Goal: Transaction & Acquisition: Purchase product/service

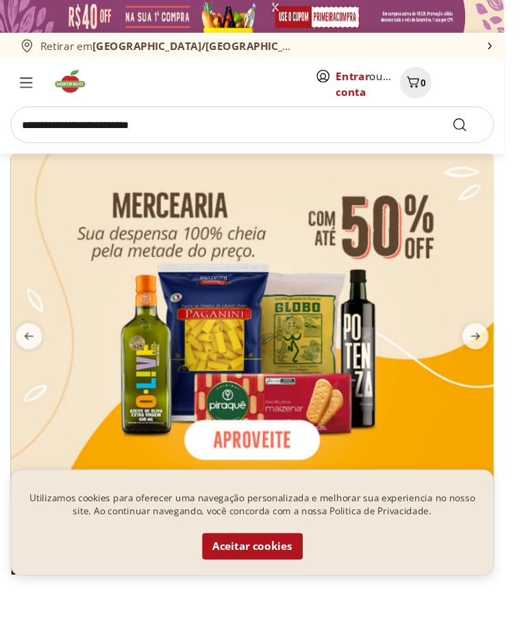
click at [296, 583] on button "Aceitar cookies" at bounding box center [263, 569] width 105 height 27
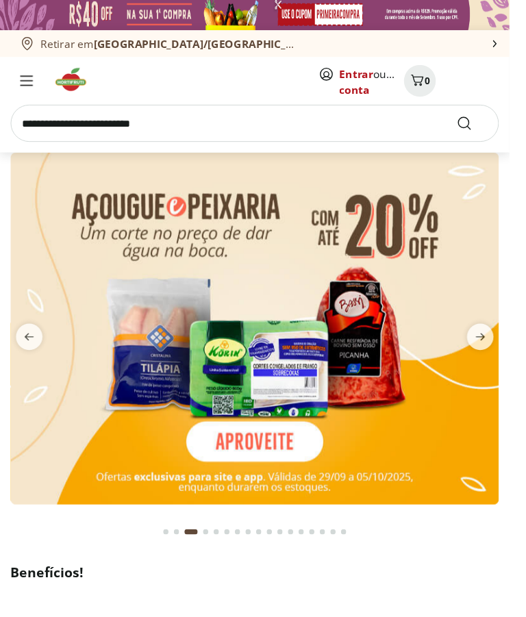
click at [375, 84] on link "Entrar" at bounding box center [368, 76] width 35 height 15
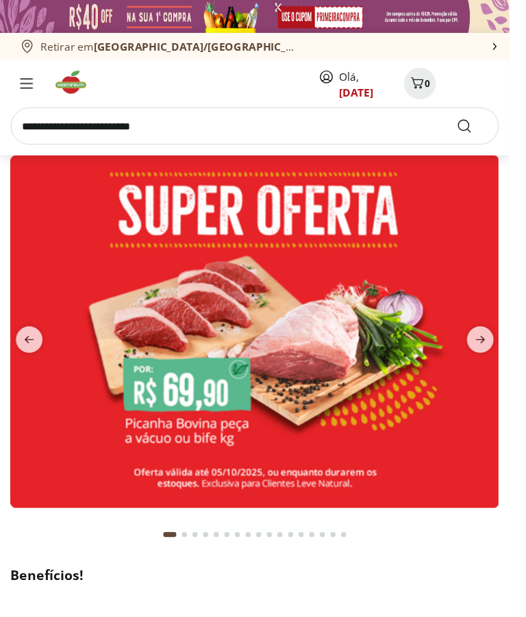
click at [241, 122] on input "search" at bounding box center [263, 130] width 504 height 38
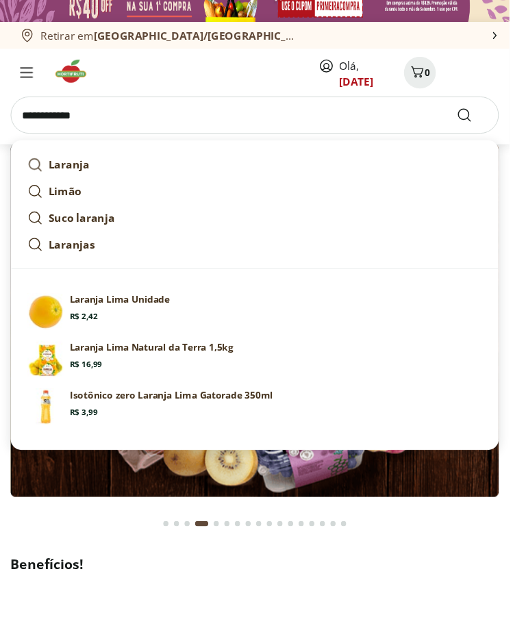
type input "**********"
click at [503, 122] on button "Submit Search" at bounding box center [487, 130] width 33 height 16
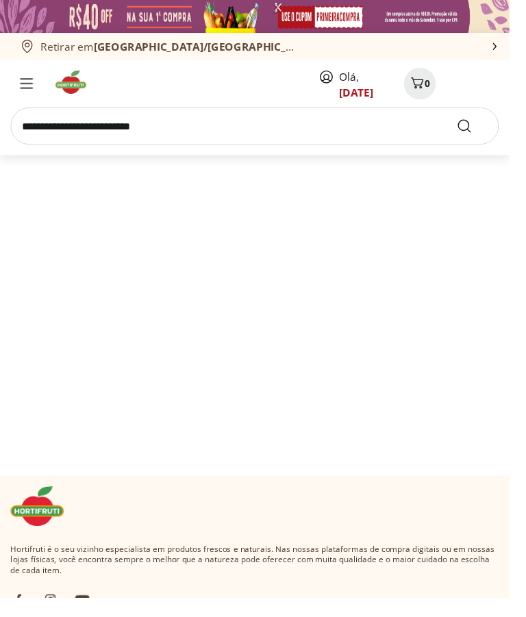
scroll to position [9, 0]
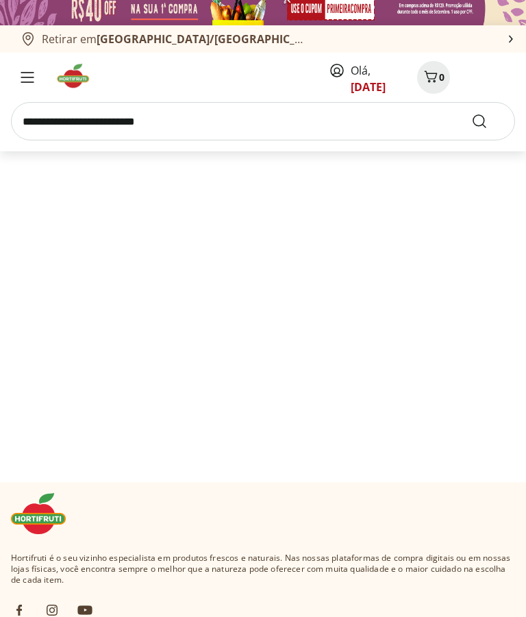
select select "**********"
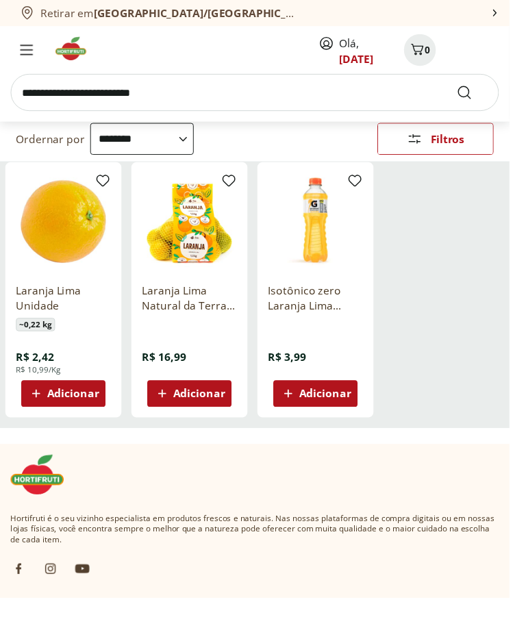
scroll to position [144, 0]
click at [232, 412] on span "Adicionar" at bounding box center [205, 406] width 53 height 11
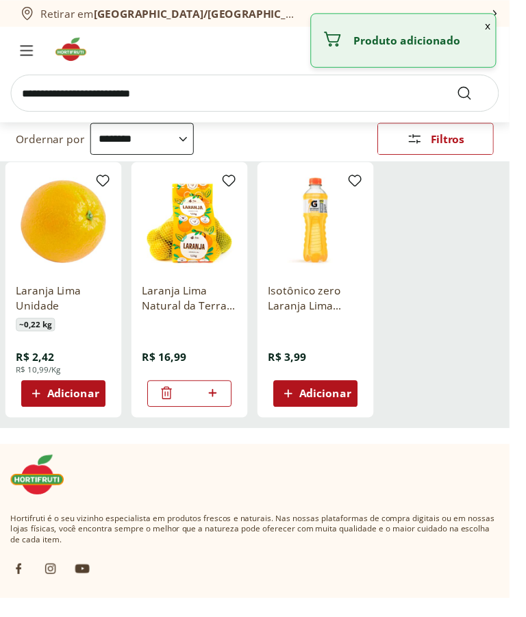
click at [228, 414] on icon at bounding box center [219, 405] width 17 height 16
type input "*"
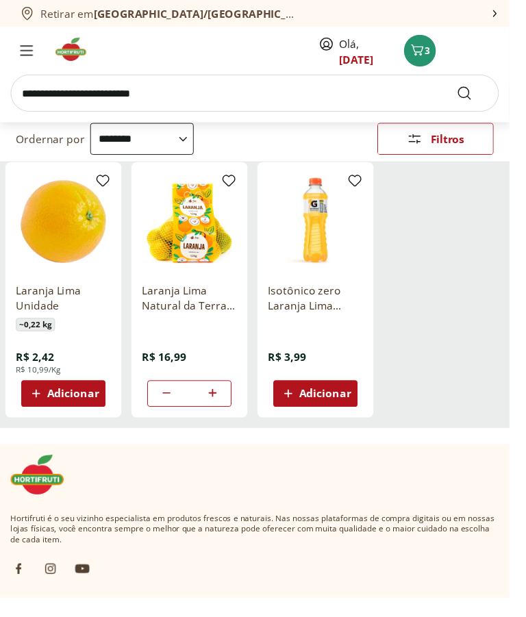
click at [221, 86] on input "search" at bounding box center [263, 96] width 504 height 38
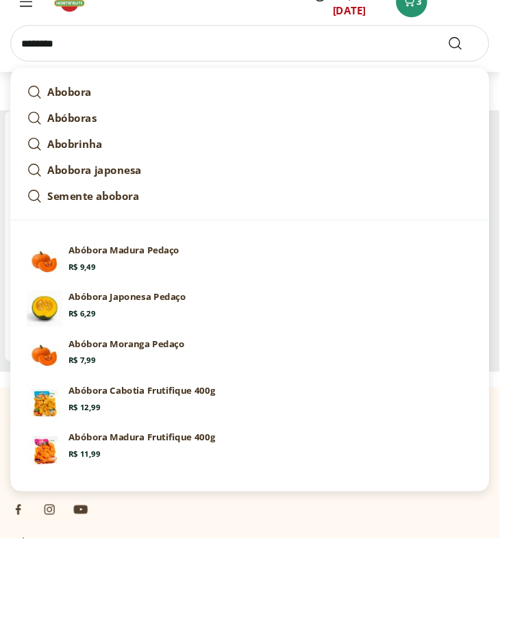
type input "*******"
click at [503, 88] on button "Submit Search" at bounding box center [487, 96] width 33 height 16
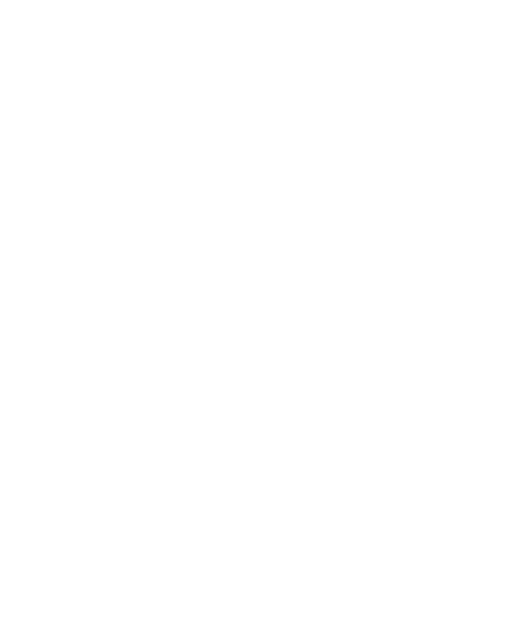
select select "**********"
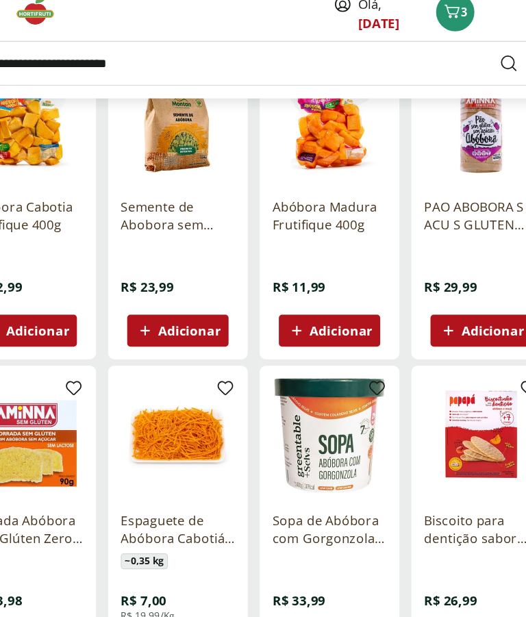
scroll to position [494, 0]
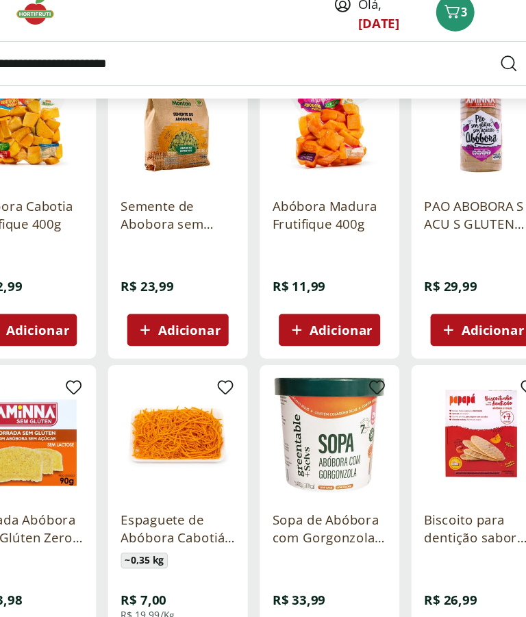
click at [325, 329] on span "Adicionar" at bounding box center [335, 324] width 53 height 11
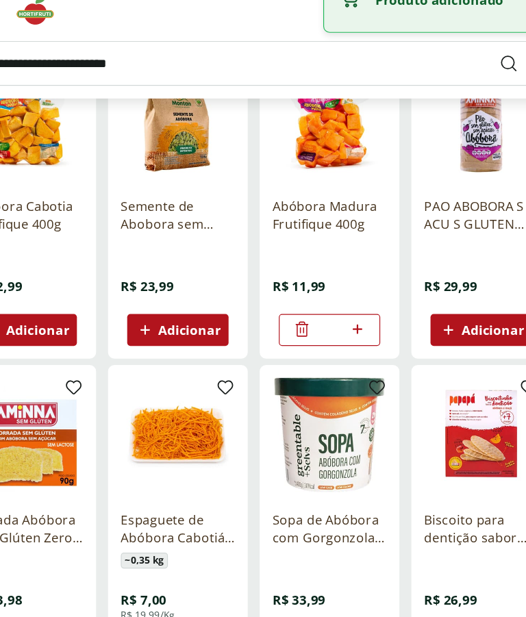
click at [349, 332] on icon at bounding box center [349, 324] width 17 height 16
type input "*"
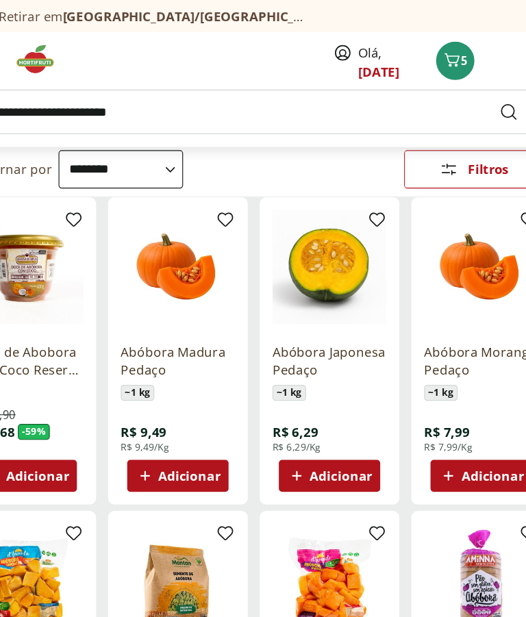
scroll to position [0, 0]
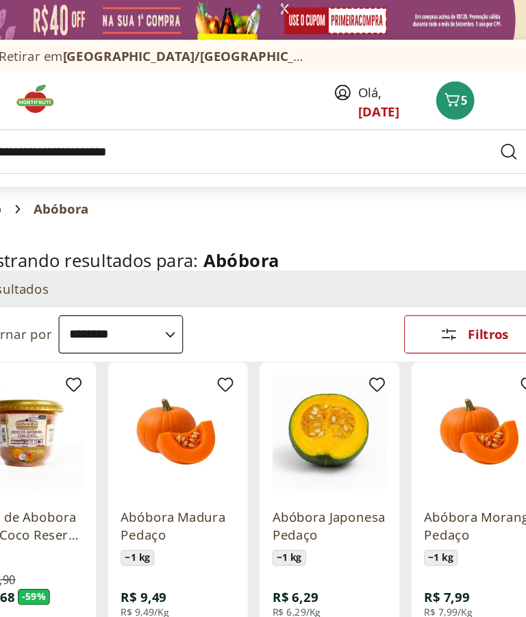
click at [173, 127] on input "search" at bounding box center [263, 130] width 504 height 38
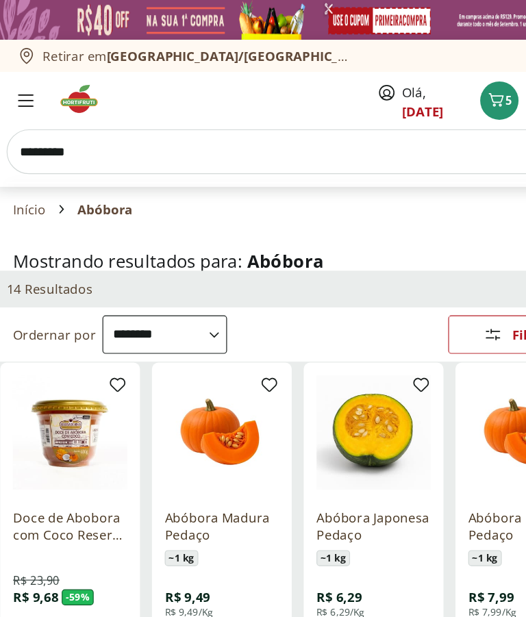
type input "********"
click at [497, 125] on button "Submit Search" at bounding box center [487, 130] width 33 height 16
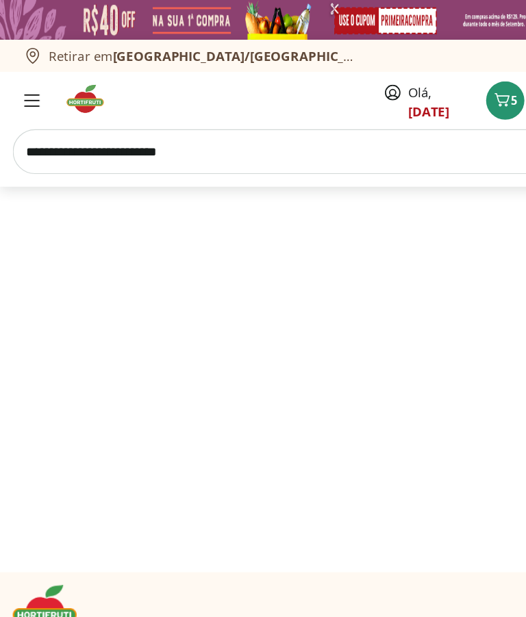
select select "**********"
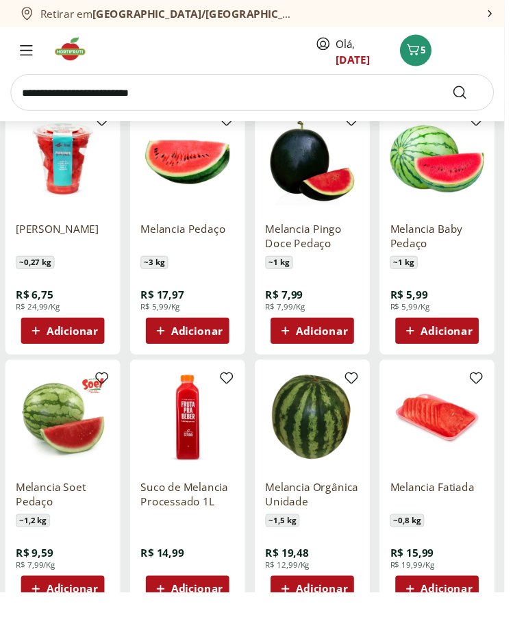
scroll to position [205, 0]
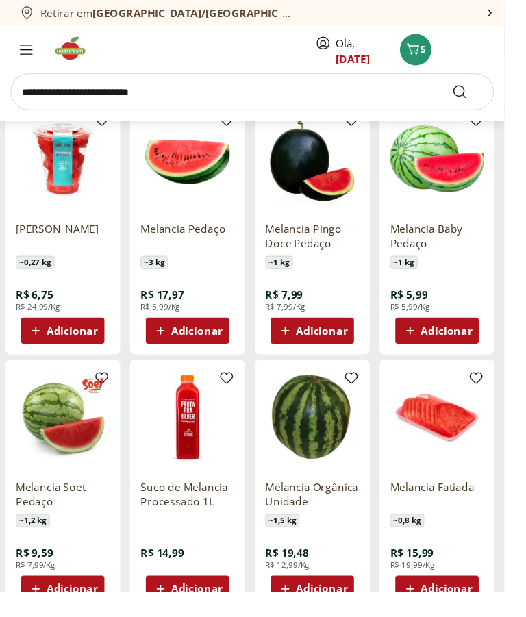
click at [232, 351] on span "Adicionar" at bounding box center [205, 345] width 53 height 11
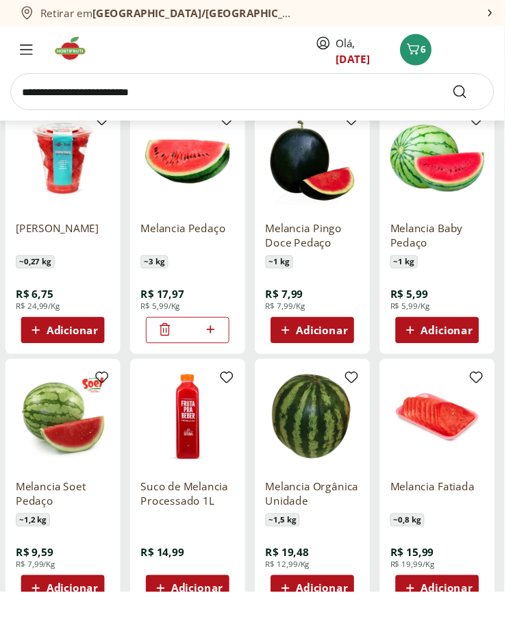
click at [249, 86] on input "search" at bounding box center [263, 96] width 504 height 38
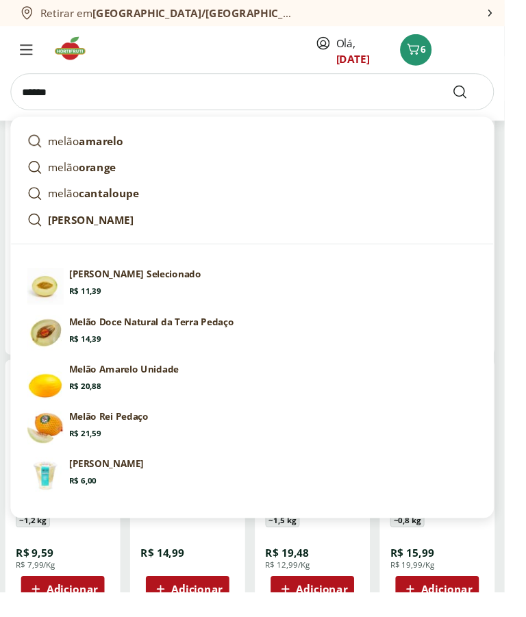
type input "*****"
click at [503, 88] on button "Submit Search" at bounding box center [487, 96] width 33 height 16
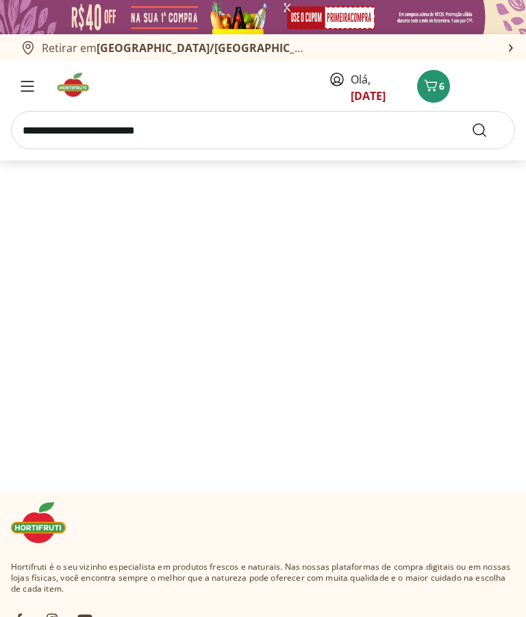
select select "**********"
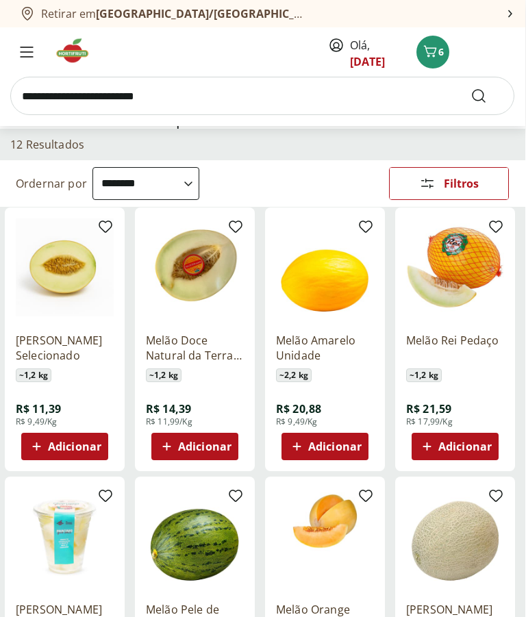
scroll to position [110, 0]
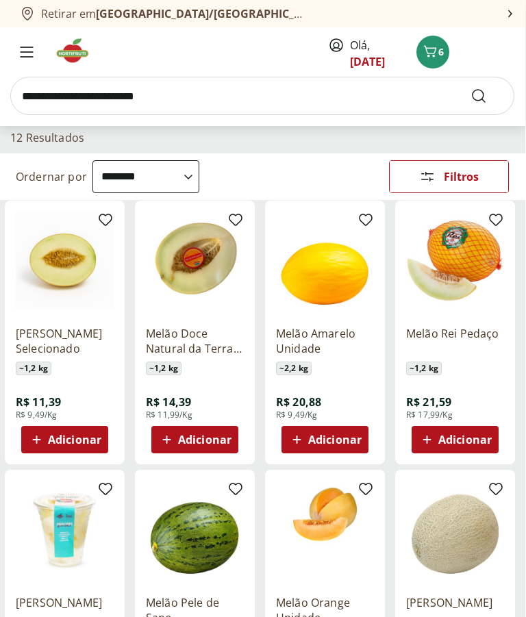
click at [362, 446] on span "Adicionar" at bounding box center [335, 440] width 53 height 11
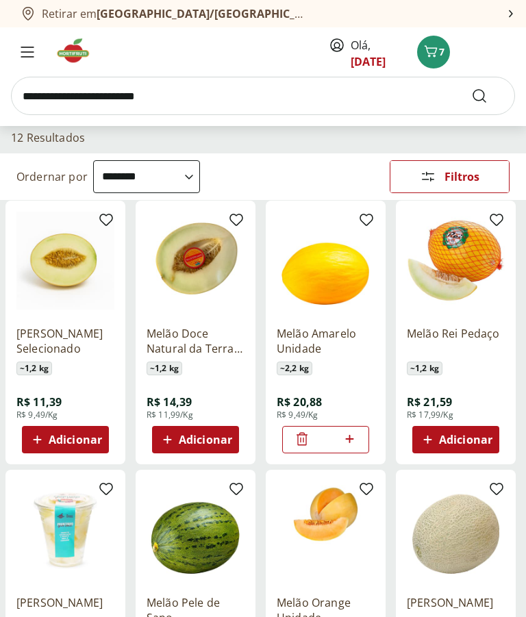
click at [353, 443] on icon at bounding box center [349, 439] width 8 height 8
click at [310, 447] on icon at bounding box center [302, 439] width 16 height 16
type input "*"
click at [439, 47] on icon "Carrinho" at bounding box center [430, 51] width 16 height 16
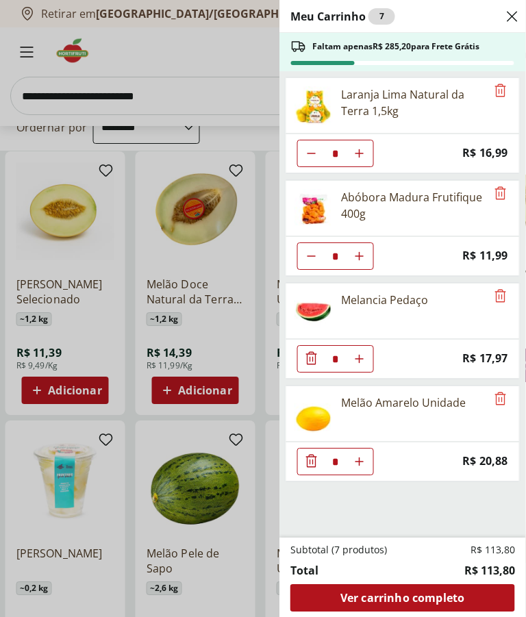
scroll to position [159, 0]
click at [514, 16] on icon "Close" at bounding box center [512, 16] width 16 height 16
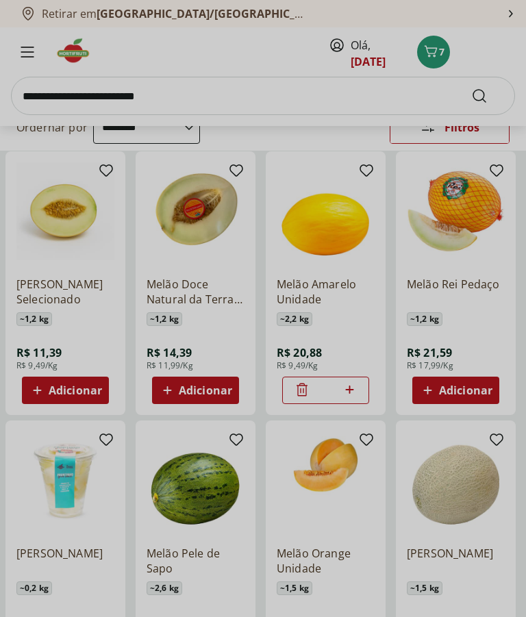
click at [189, 86] on div "Meu Carrinho 7 Faltam apenas R$ 285,20 para Frete Grátis Laranja Lima Natural d…" at bounding box center [263, 308] width 526 height 617
click at [188, 88] on div "Meu Carrinho 7 Faltam apenas R$ 285,20 para Frete Grátis Laranja Lima Natural d…" at bounding box center [263, 308] width 526 height 617
click at [146, 90] on div "Meu Carrinho 7 Faltam apenas R$ 285,20 para Frete Grátis Laranja Lima Natural d…" at bounding box center [263, 308] width 526 height 617
click at [235, 96] on div "Meu Carrinho 7 Faltam apenas R$ 285,20 para Frete Grátis Laranja Lima Natural d…" at bounding box center [263, 308] width 526 height 617
click at [234, 96] on div "Meu Carrinho 7 Faltam apenas R$ 285,20 para Frete Grátis Laranja Lima Natural d…" at bounding box center [263, 308] width 526 height 617
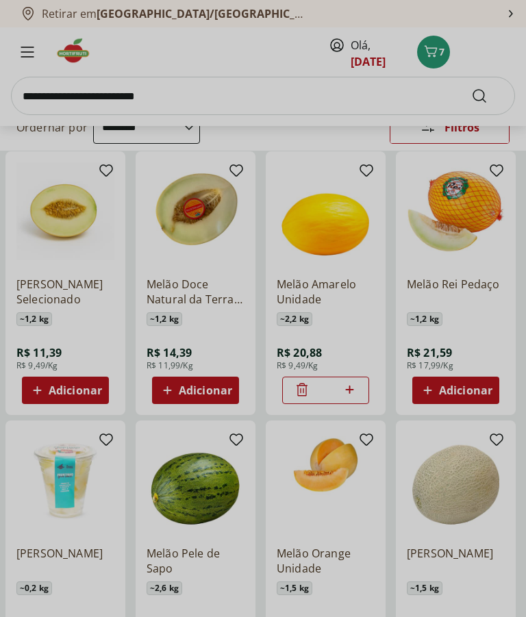
click at [501, 90] on div "Meu Carrinho 7 Faltam apenas R$ 285,20 para Frete Grátis Laranja Lima Natural d…" at bounding box center [263, 308] width 526 height 617
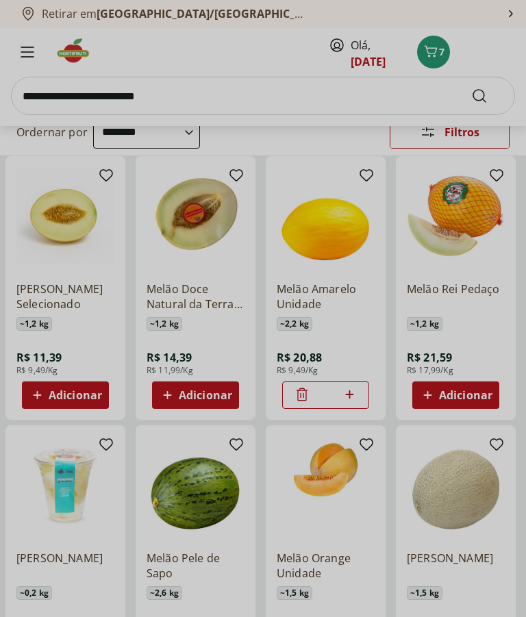
click at [167, 83] on div "Meu Carrinho 7 Faltam apenas R$ 285,20 para Frete Grátis Laranja Lima Natural d…" at bounding box center [263, 308] width 526 height 617
click at [229, 95] on div "Meu Carrinho 7 Faltam apenas R$ 285,20 para Frete Grátis Laranja Lima Natural d…" at bounding box center [263, 308] width 526 height 617
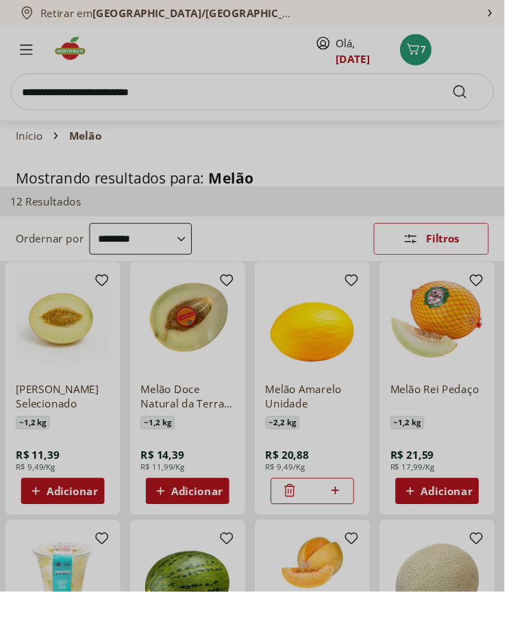
scroll to position [0, 0]
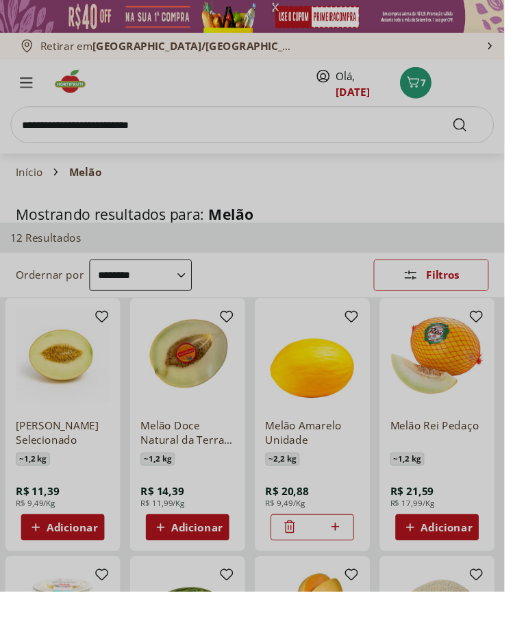
click at [168, 132] on div "Meu Carrinho 7 Faltam apenas R$ 285,20 para Frete Grátis Laranja Lima Natural d…" at bounding box center [263, 308] width 526 height 617
click at [446, 94] on div "Meu Carrinho 7 Faltam apenas R$ 285,20 para Frete Grátis Laranja Lima Natural d…" at bounding box center [263, 308] width 526 height 617
click at [450, 88] on div "Meu Carrinho 7 Faltam apenas R$ 285,20 para Frete Grátis Laranja Lima Natural d…" at bounding box center [263, 308] width 526 height 617
click at [449, 88] on div "Meu Carrinho 7 Faltam apenas R$ 285,20 para Frete Grátis Laranja Lima Natural d…" at bounding box center [263, 308] width 526 height 617
click at [449, 89] on div "Meu Carrinho 7 Faltam apenas R$ 285,20 para Frete Grátis Laranja Lima Natural d…" at bounding box center [263, 308] width 526 height 617
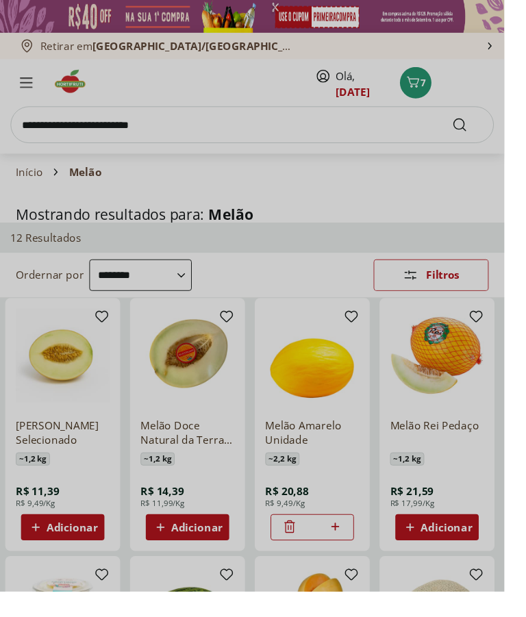
click at [449, 89] on div "Meu Carrinho 7 Faltam apenas R$ 285,20 para Frete Grátis Laranja Lima Natural d…" at bounding box center [263, 308] width 526 height 617
click at [160, 140] on div "Meu Carrinho 7 Faltam apenas R$ 285,20 para Frete Grátis Laranja Lima Natural d…" at bounding box center [263, 308] width 526 height 617
click at [160, 139] on div "Meu Carrinho 7 Faltam apenas R$ 285,20 para Frete Grátis Laranja Lima Natural d…" at bounding box center [263, 308] width 526 height 617
click at [153, 142] on div "Meu Carrinho 7 Faltam apenas R$ 285,20 para Frete Grátis Laranja Lima Natural d…" at bounding box center [263, 308] width 526 height 617
click at [125, 127] on div "Meu Carrinho 7 Faltam apenas R$ 285,20 para Frete Grátis Laranja Lima Natural d…" at bounding box center [263, 308] width 526 height 617
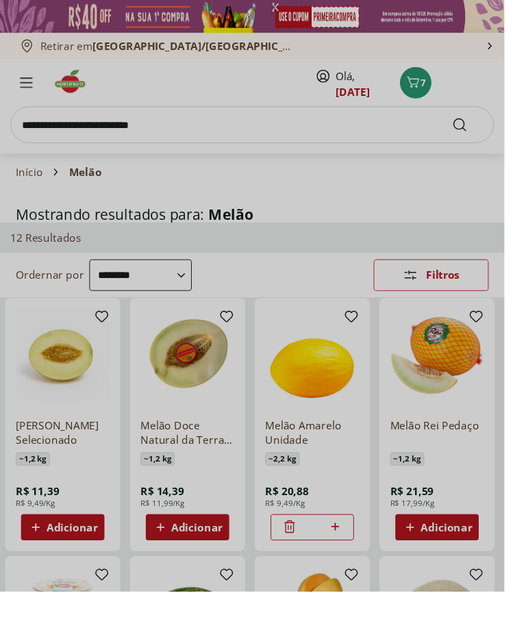
click at [129, 133] on div "Meu Carrinho 7 Faltam apenas R$ 285,20 para Frete Grátis Laranja Lima Natural d…" at bounding box center [263, 308] width 526 height 617
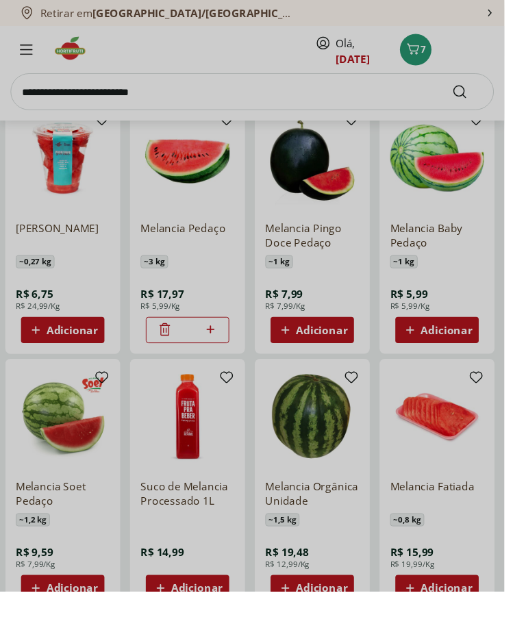
type input "*"
click at [213, 81] on div "Meu Carrinho 7 Faltam apenas R$ 285,20 para Frete Grátis Laranja Lima Natural d…" at bounding box center [263, 308] width 526 height 617
click at [240, 88] on div "Meu Carrinho 7 Faltam apenas R$ 285,20 para Frete Grátis Laranja Lima Natural d…" at bounding box center [263, 308] width 526 height 617
click at [249, 100] on div "Meu Carrinho 7 Faltam apenas R$ 285,20 para Frete Grátis Laranja Lima Natural d…" at bounding box center [263, 308] width 526 height 617
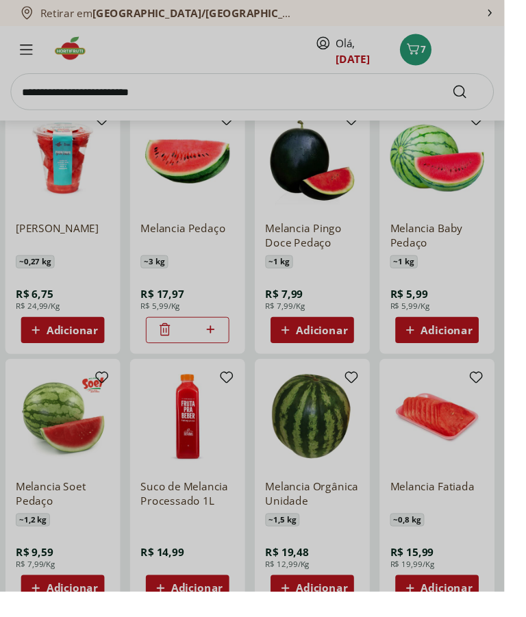
click at [247, 110] on div "Meu Carrinho 7 Faltam apenas R$ 285,20 para Frete Grátis Laranja Lima Natural d…" at bounding box center [263, 308] width 526 height 617
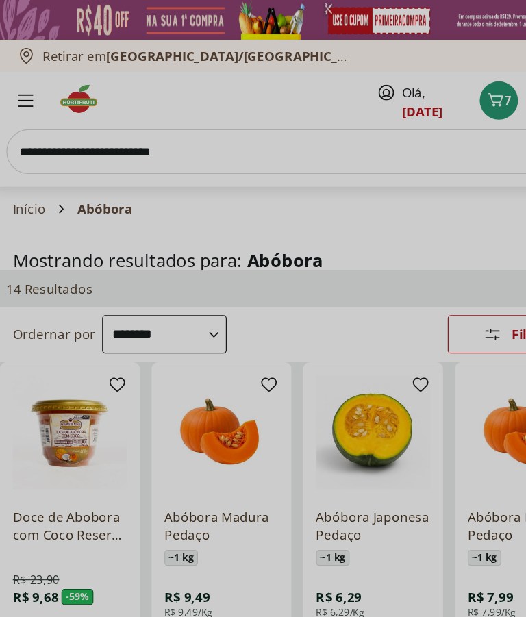
click at [155, 138] on div "Meu Carrinho 7 Faltam apenas R$ 285,20 para Frete Grátis Laranja Lima Natural d…" at bounding box center [263, 308] width 526 height 617
click at [189, 124] on div "Meu Carrinho 7 Faltam apenas R$ 285,20 para Frete Grátis Laranja Lima Natural d…" at bounding box center [263, 308] width 526 height 617
click at [198, 120] on div "Meu Carrinho 7 Faltam apenas R$ 285,20 para Frete Grátis Laranja Lima Natural d…" at bounding box center [263, 308] width 526 height 617
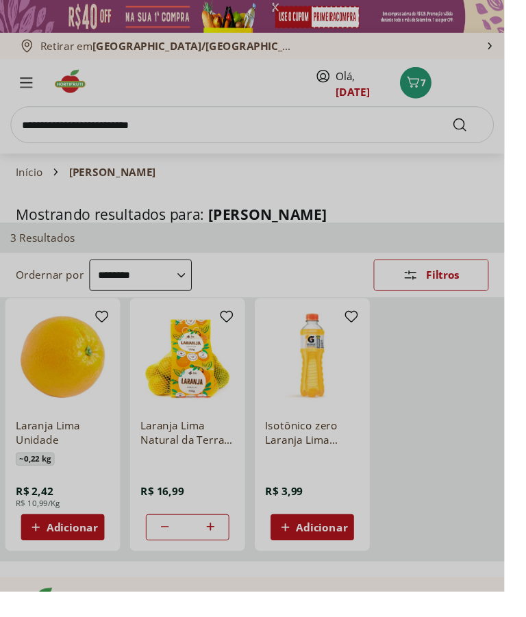
scroll to position [194, 0]
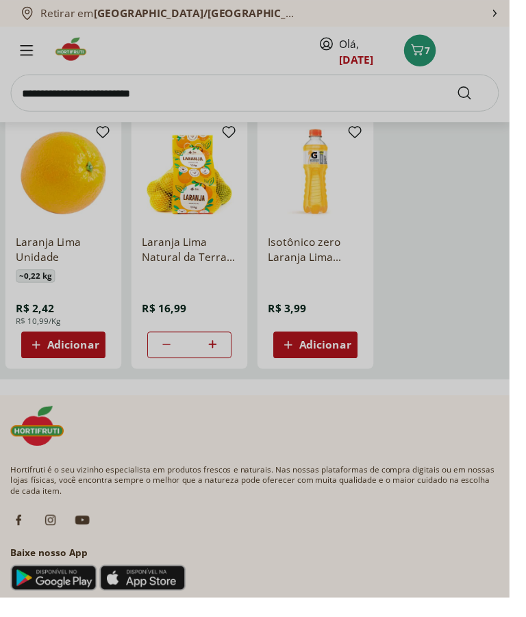
click at [216, 86] on div "Meu Carrinho 7 Faltam apenas R$ 285,20 para Frete Grátis Laranja Lima Natural d…" at bounding box center [263, 308] width 526 height 617
click at [200, 97] on div "Meu Carrinho 7 Faltam apenas R$ 285,20 para Frete Grátis Laranja Lima Natural d…" at bounding box center [263, 308] width 526 height 617
click at [199, 105] on div "Meu Carrinho 7 Faltam apenas R$ 285,20 para Frete Grátis Laranja Lima Natural d…" at bounding box center [263, 308] width 526 height 617
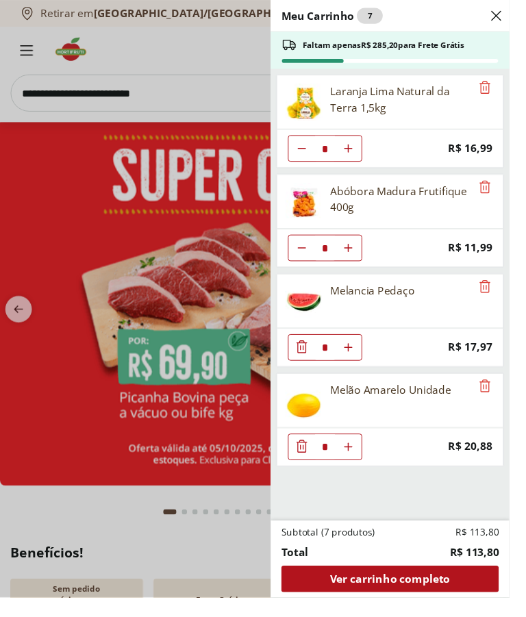
scroll to position [60, 0]
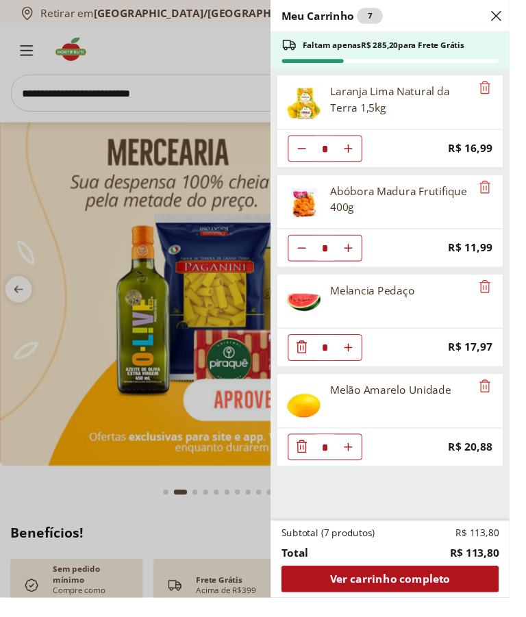
click at [520, 25] on span "Close" at bounding box center [512, 16] width 16 height 16
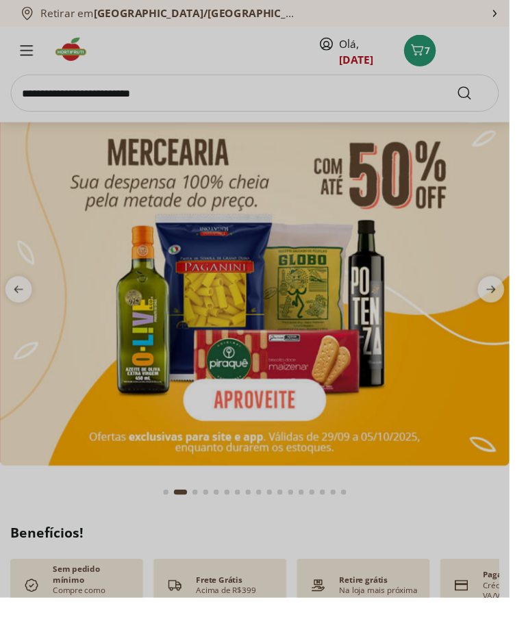
click at [242, 87] on div "Meu Carrinho 7 Faltam apenas R$ 285,20 para Frete Grátis Laranja Lima Natural d…" at bounding box center [263, 308] width 526 height 617
click at [251, 88] on div "Meu Carrinho 7 Faltam apenas R$ 285,20 para Frete Grátis Laranja Lima Natural d…" at bounding box center [263, 308] width 526 height 617
click at [251, 91] on div "Meu Carrinho 7 Faltam apenas R$ 285,20 para Frete Grátis Laranja Lima Natural d…" at bounding box center [263, 308] width 526 height 617
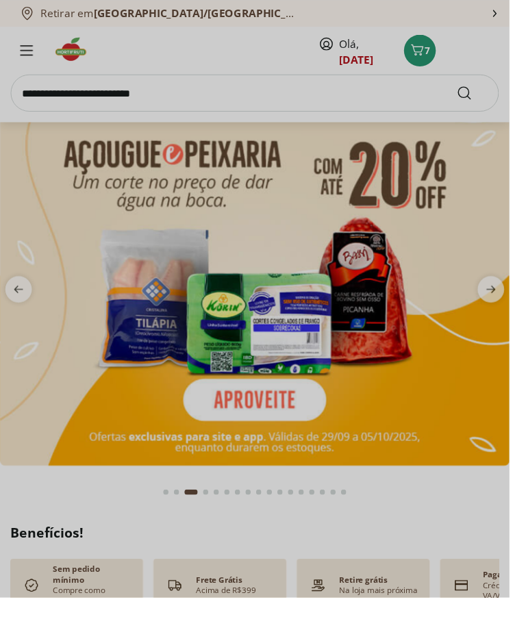
click at [201, 90] on div "Meu Carrinho 7 Faltam apenas R$ 285,20 para Frete Grátis Laranja Lima Natural d…" at bounding box center [263, 308] width 526 height 617
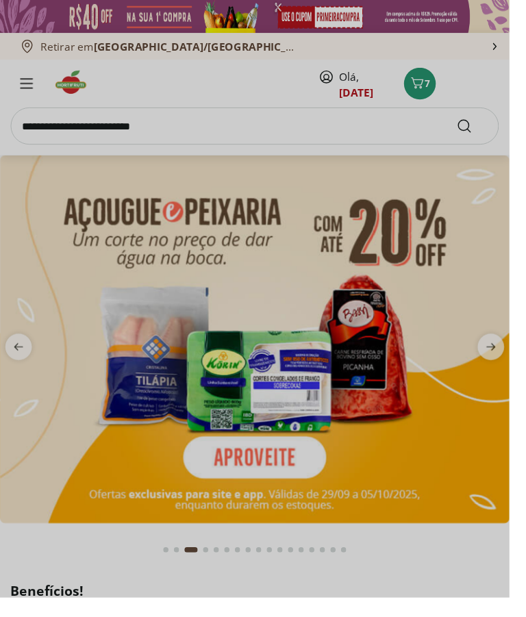
click at [260, 124] on div "Meu Carrinho 7 Faltam apenas R$ 285,20 para Frete Grátis Laranja Lima Natural d…" at bounding box center [263, 308] width 526 height 617
click at [258, 118] on div "Meu Carrinho 7 Faltam apenas R$ 285,20 para Frete Grátis Laranja Lima Natural d…" at bounding box center [263, 308] width 526 height 617
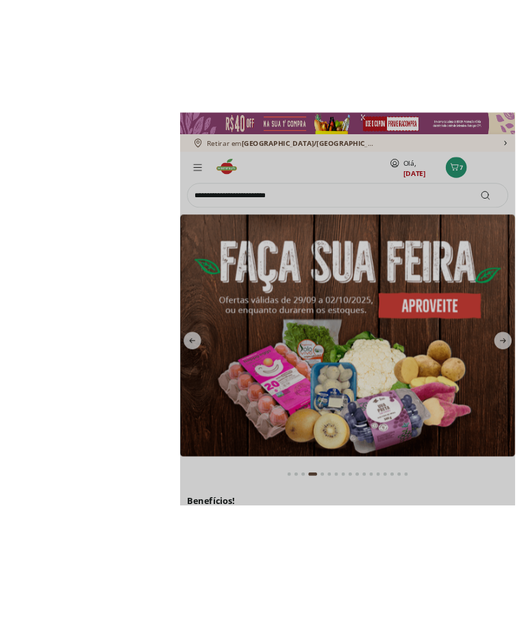
scroll to position [14, 0]
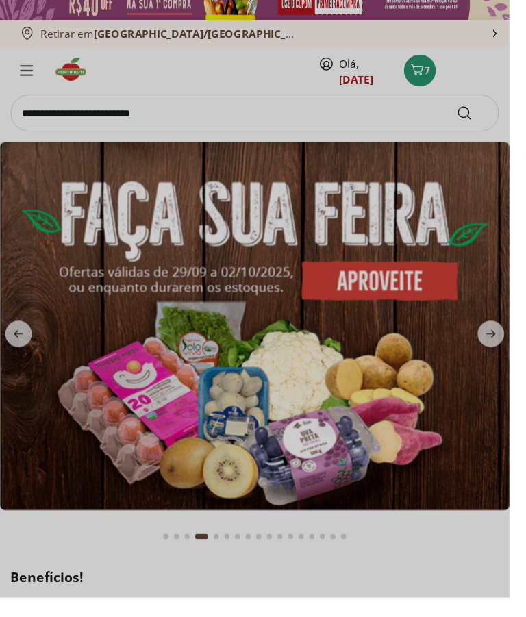
click at [162, 121] on div "Meu Carrinho 7 Faltam apenas R$ 285,20 para Frete Grátis Laranja Lima Natural d…" at bounding box center [263, 308] width 526 height 617
click at [162, 120] on div "Meu Carrinho 7 Faltam apenas R$ 285,20 para Frete Grátis Laranja Lima Natural d…" at bounding box center [263, 308] width 526 height 617
click at [166, 131] on div "Meu Carrinho 7 Faltam apenas R$ 285,20 para Frete Grátis Laranja Lima Natural d…" at bounding box center [263, 308] width 526 height 617
click at [444, 77] on div "Meu Carrinho 7 Faltam apenas R$ 285,20 para Frete Grátis Laranja Lima Natural d…" at bounding box center [263, 308] width 526 height 617
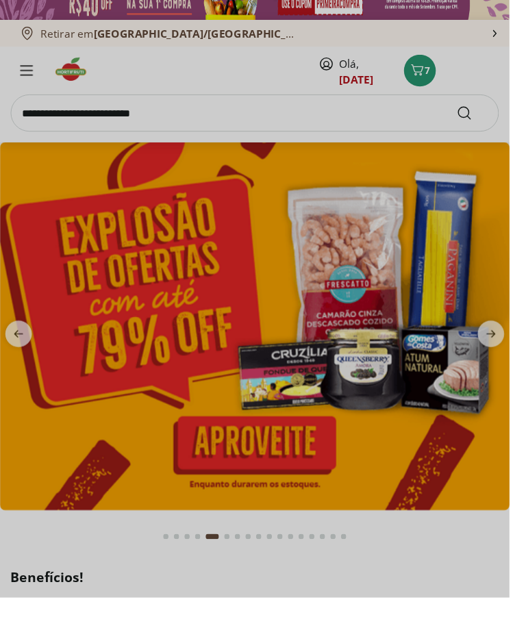
click at [199, 112] on div "Meu Carrinho 7 Faltam apenas R$ 285,20 para Frete Grátis Laranja Lima Natural d…" at bounding box center [263, 308] width 526 height 617
click at [198, 111] on div "Meu Carrinho 7 Faltam apenas R$ 285,20 para Frete Grátis Laranja Lima Natural d…" at bounding box center [263, 308] width 526 height 617
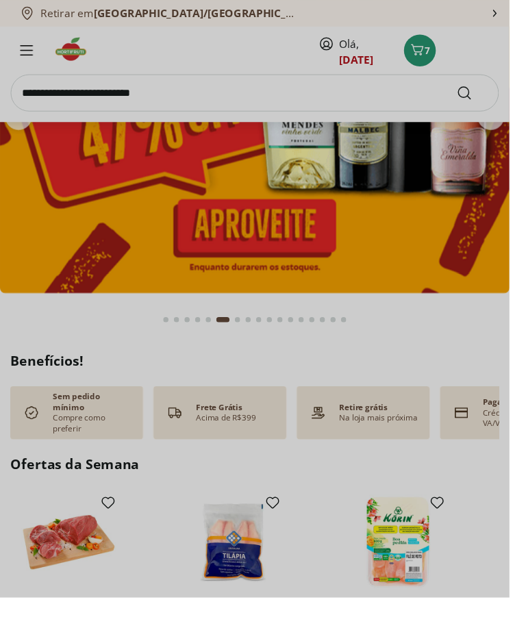
scroll to position [0, 0]
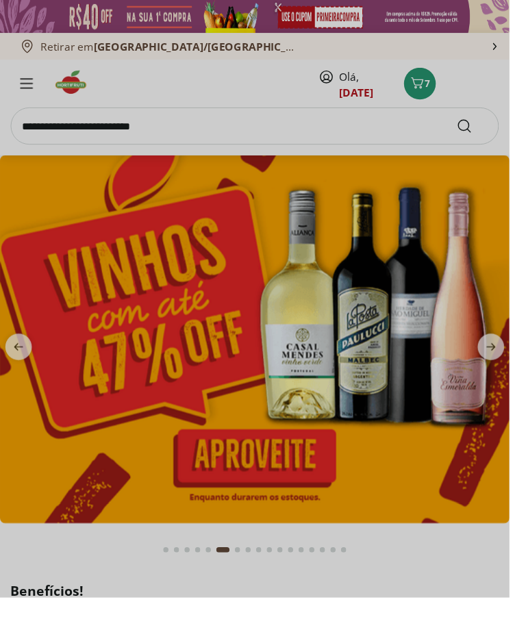
click at [167, 121] on div "Meu Carrinho 7 Faltam apenas R$ 285,20 para Frete Grátis Laranja Lima Natural d…" at bounding box center [263, 308] width 526 height 617
click at [169, 116] on div "Meu Carrinho 7 Faltam apenas R$ 285,20 para Frete Grátis Laranja Lima Natural d…" at bounding box center [263, 308] width 526 height 617
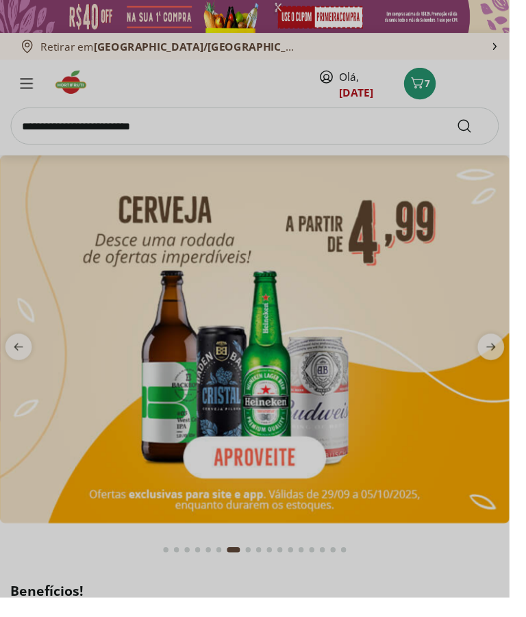
click at [449, 92] on div "Meu Carrinho 7 Faltam apenas R$ 285,20 para Frete Grátis Laranja Lima Natural d…" at bounding box center [263, 308] width 526 height 617
click at [355, 92] on div "Meu Carrinho 7 Faltam apenas R$ 285,20 para Frete Grátis Laranja Lima Natural d…" at bounding box center [263, 308] width 526 height 617
click at [363, 89] on div "Meu Carrinho 7 Faltam apenas R$ 285,20 para Frete Grátis Laranja Lima Natural d…" at bounding box center [263, 308] width 526 height 617
click at [373, 88] on div "Meu Carrinho 7 Faltam apenas R$ 285,20 para Frete Grátis Laranja Lima Natural d…" at bounding box center [263, 308] width 526 height 617
click at [372, 87] on div "Meu Carrinho 7 Faltam apenas R$ 285,20 para Frete Grátis Laranja Lima Natural d…" at bounding box center [263, 308] width 526 height 617
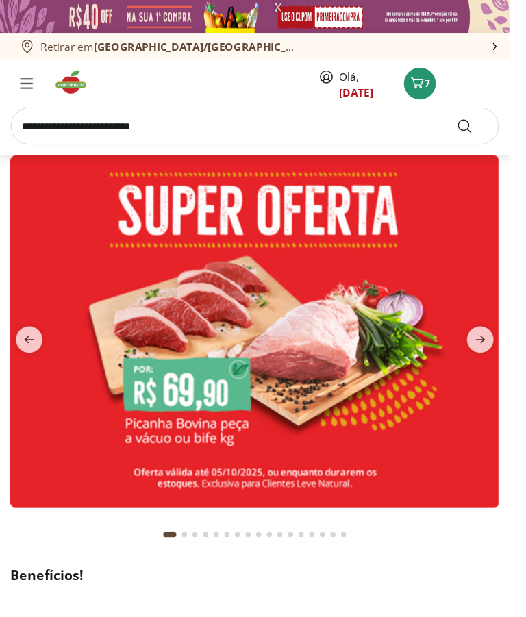
click at [194, 118] on input "search" at bounding box center [263, 130] width 504 height 38
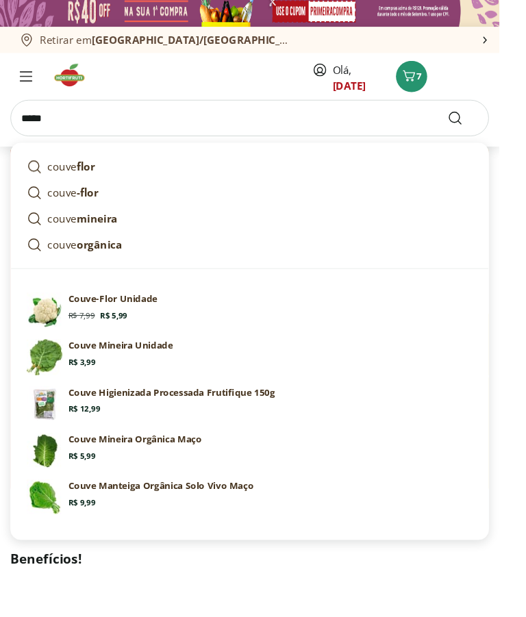
type input "*****"
click at [503, 122] on button "Submit Search" at bounding box center [487, 130] width 33 height 16
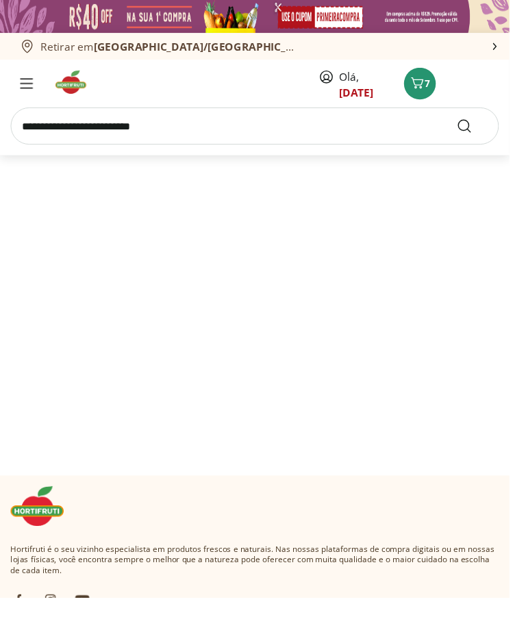
select select "**********"
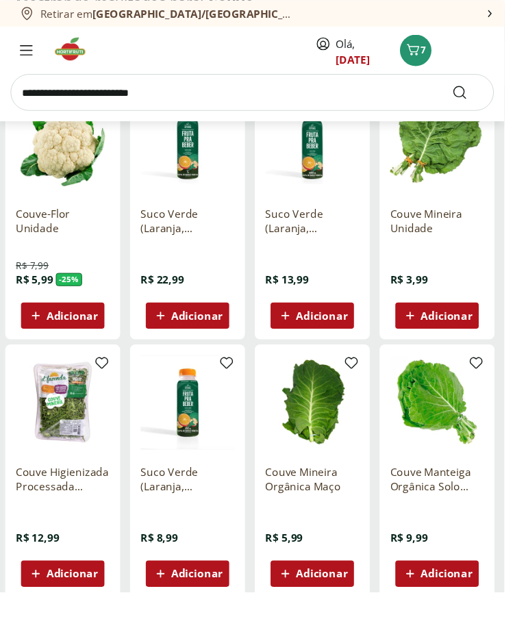
scroll to position [217, 0]
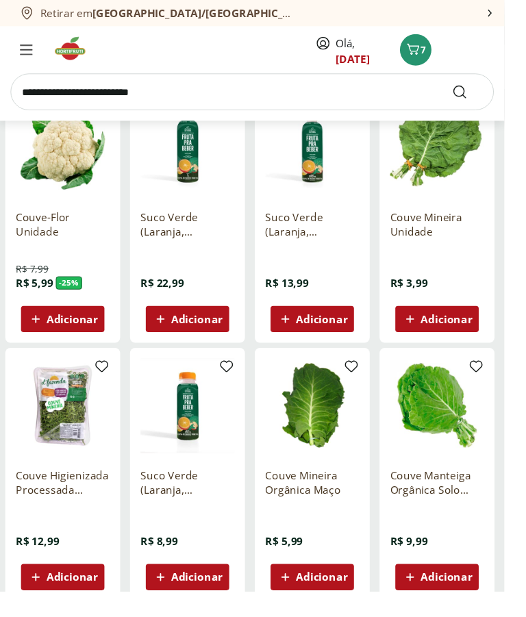
click at [492, 338] on span "Adicionar" at bounding box center [465, 332] width 53 height 11
click at [260, 77] on input "search" at bounding box center [263, 96] width 504 height 38
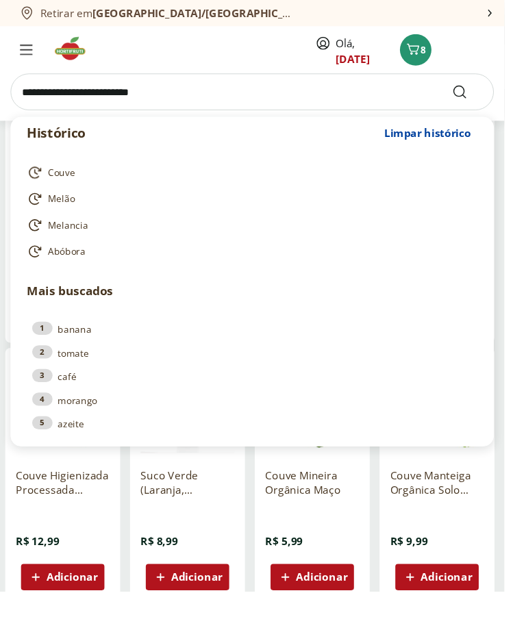
scroll to position [209, 0]
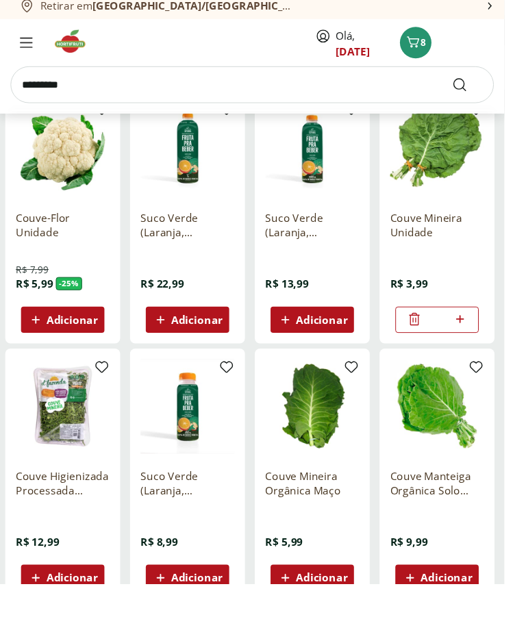
type input "*********"
click at [503, 88] on button "Submit Search" at bounding box center [487, 96] width 33 height 16
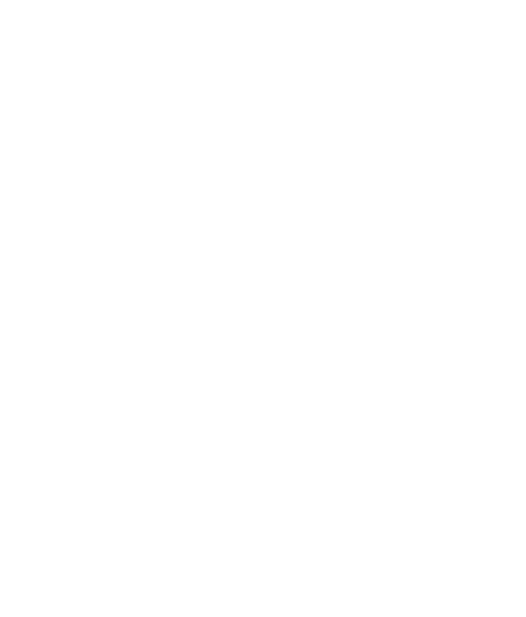
select select "**********"
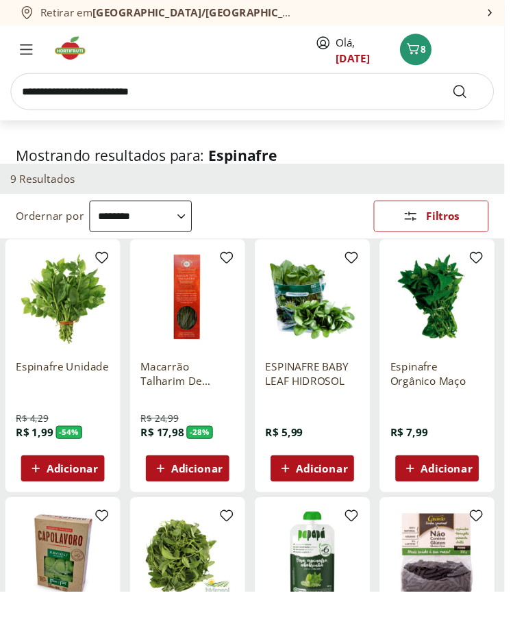
scroll to position [62, 0]
click at [252, 81] on input "search" at bounding box center [263, 96] width 504 height 38
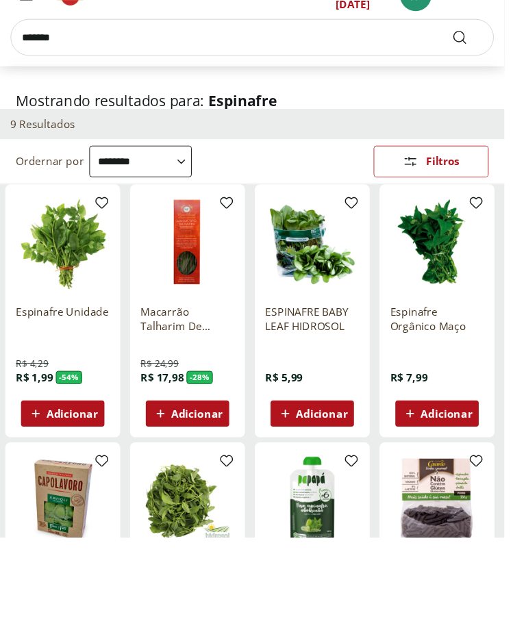
type input "*******"
click at [503, 88] on button "Submit Search" at bounding box center [487, 96] width 33 height 16
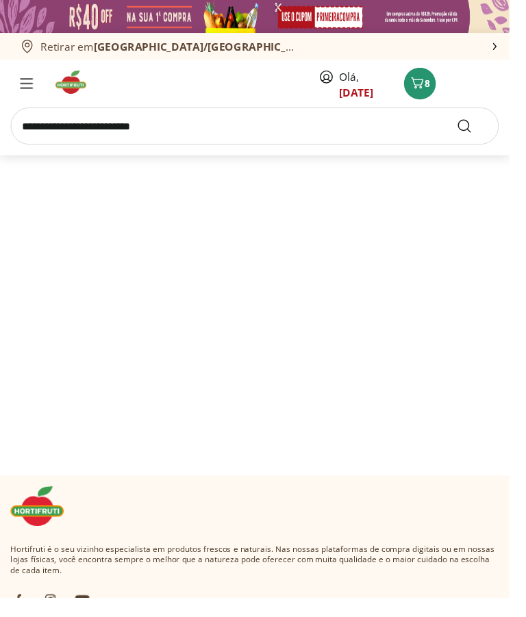
select select "**********"
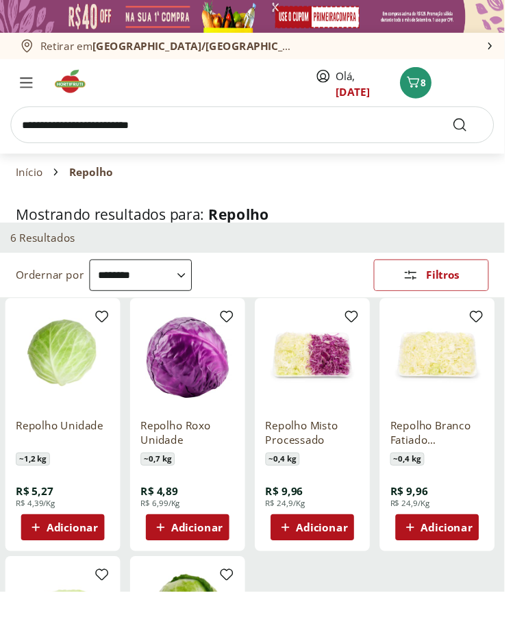
click at [102, 555] on span "Adicionar" at bounding box center [75, 549] width 53 height 11
click at [256, 123] on input "search" at bounding box center [263, 130] width 504 height 38
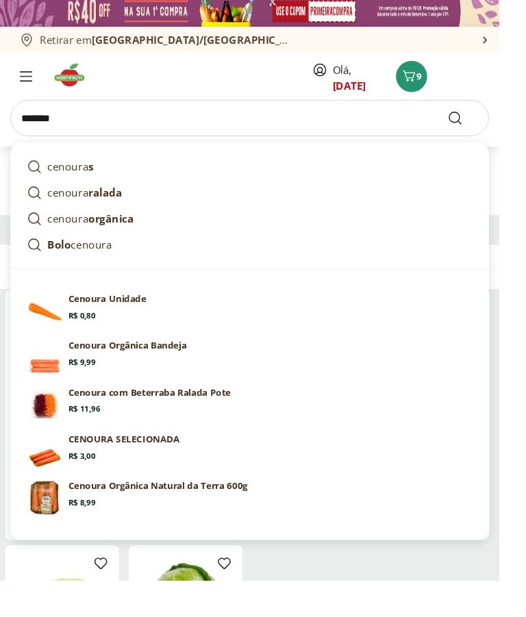
type input "*******"
click at [503, 122] on button "Submit Search" at bounding box center [487, 130] width 33 height 16
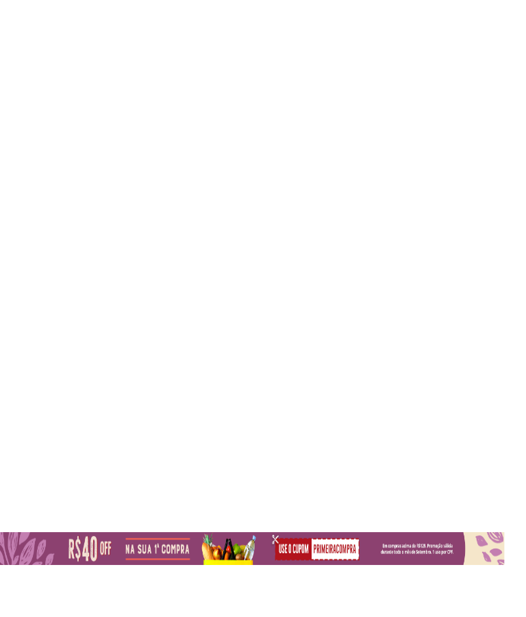
scroll to position [3, 0]
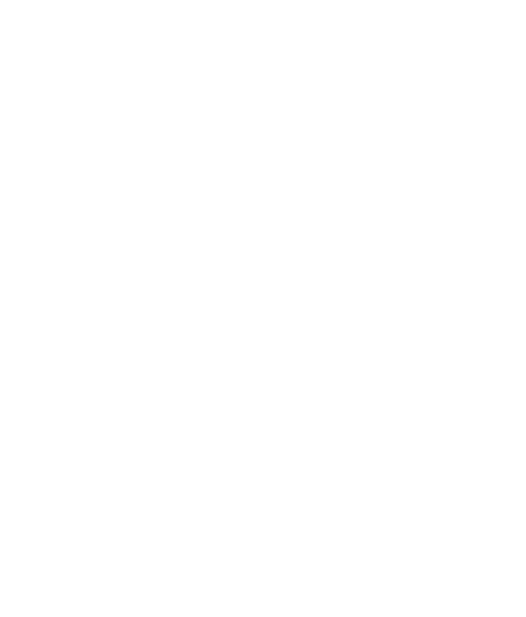
select select "**********"
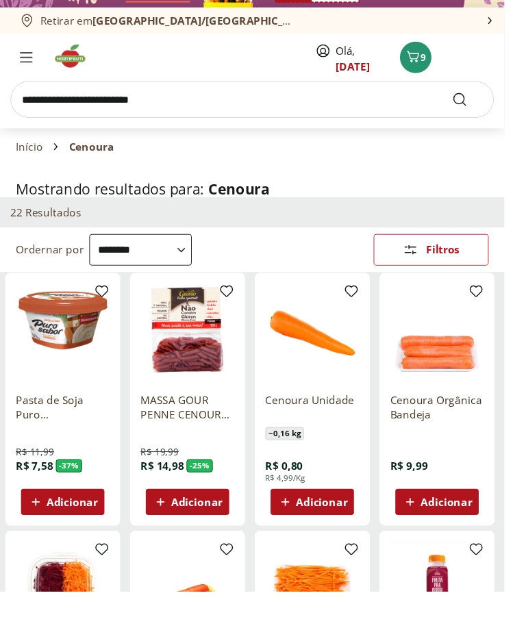
scroll to position [24, 0]
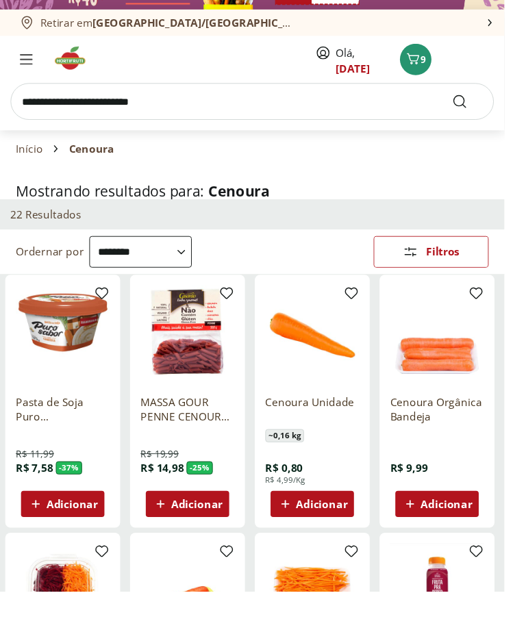
click at [362, 531] on span "Adicionar" at bounding box center [335, 525] width 53 height 11
click at [358, 533] on icon at bounding box center [349, 525] width 17 height 16
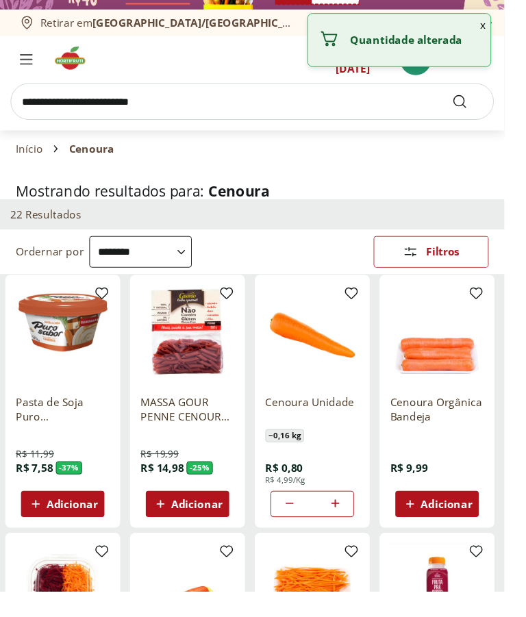
click at [358, 533] on icon at bounding box center [349, 525] width 17 height 16
type input "*"
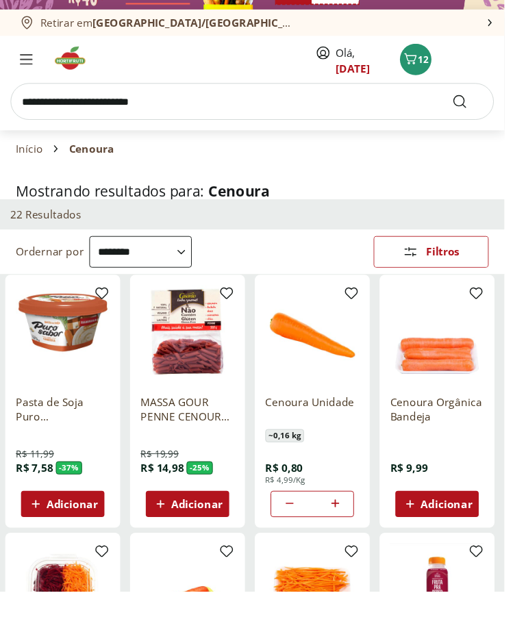
click at [310, 99] on input "search" at bounding box center [263, 106] width 504 height 38
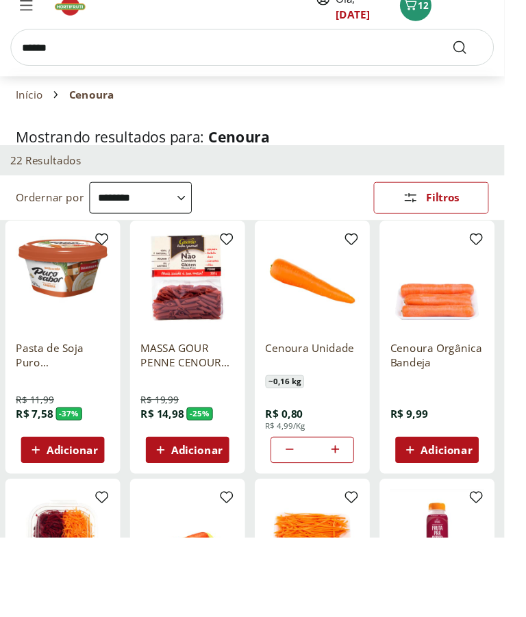
type input "******"
click at [503, 98] on button "Submit Search" at bounding box center [487, 106] width 33 height 16
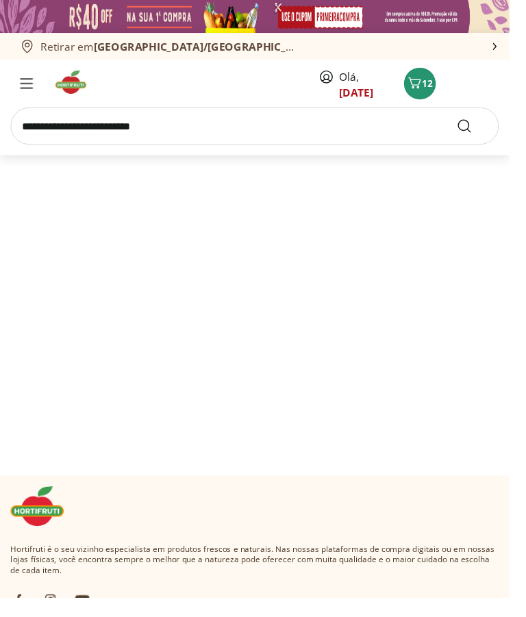
select select "**********"
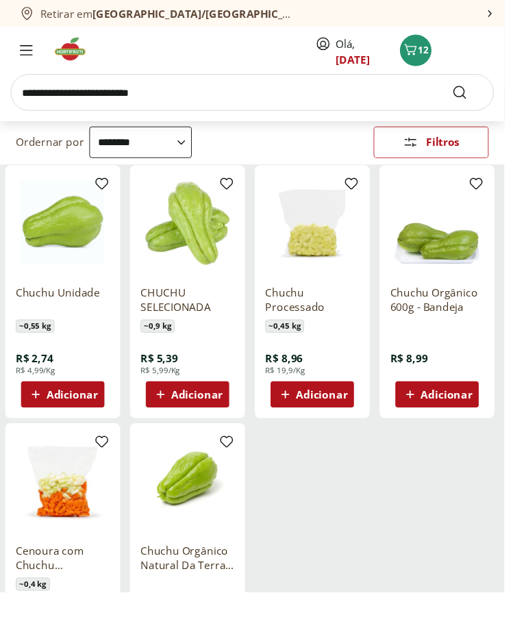
scroll to position [138, 0]
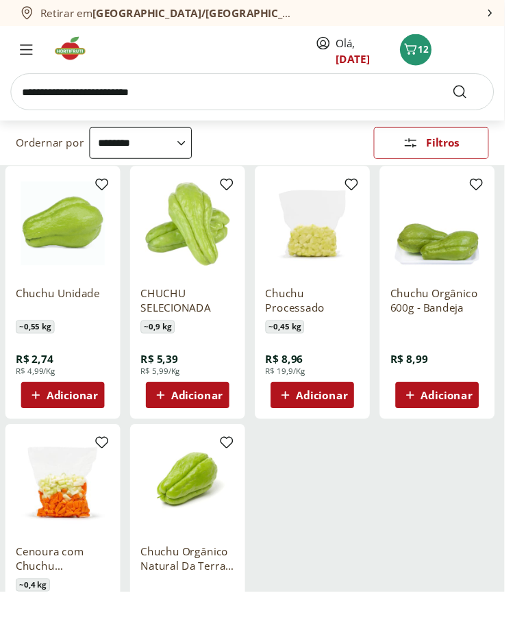
click at [305, 80] on input "search" at bounding box center [263, 96] width 504 height 38
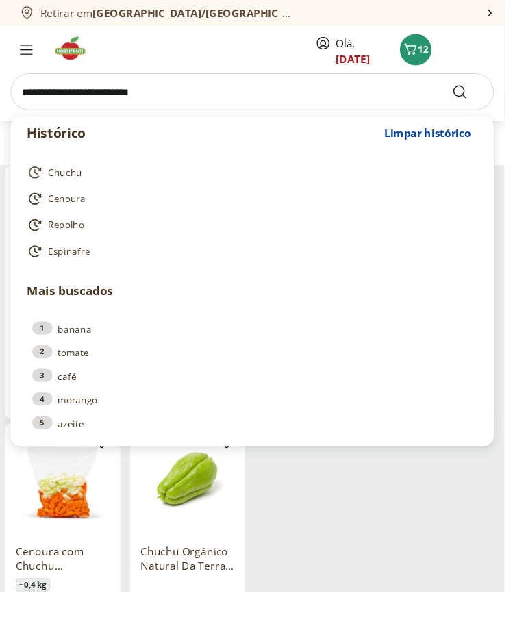
scroll to position [129, 0]
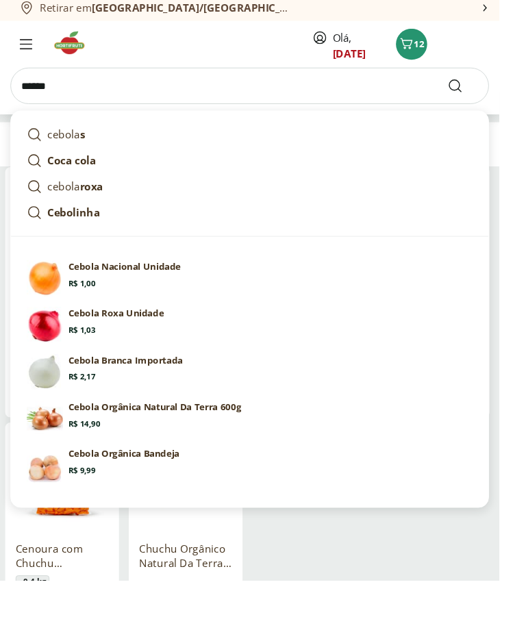
type input "******"
click at [503, 88] on button "Submit Search" at bounding box center [487, 96] width 33 height 16
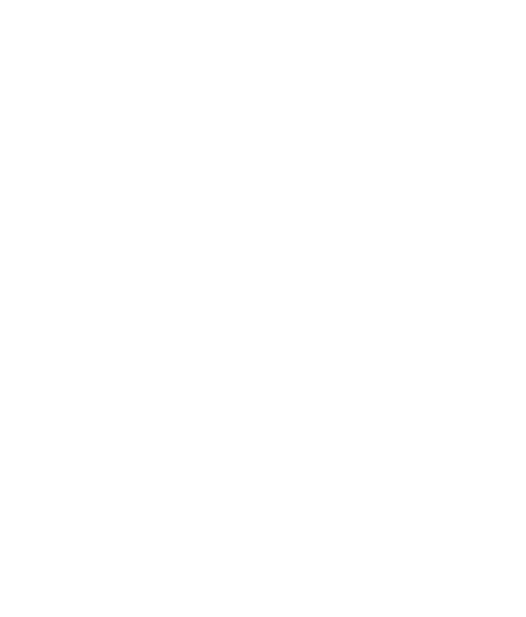
select select "**********"
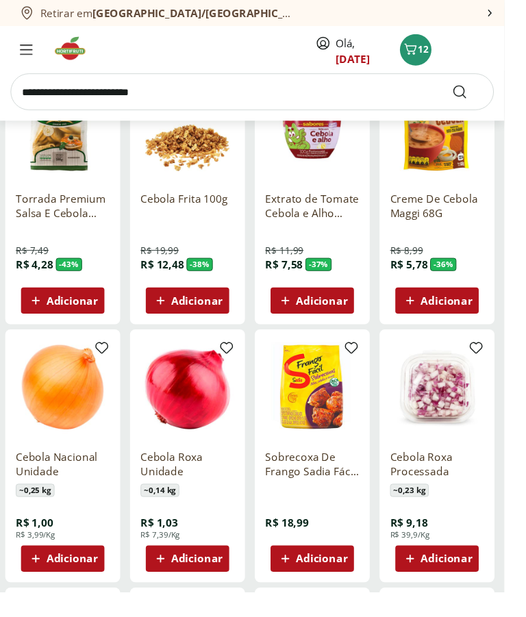
scroll to position [236, 0]
click at [102, 588] on span "Adicionar" at bounding box center [75, 582] width 53 height 11
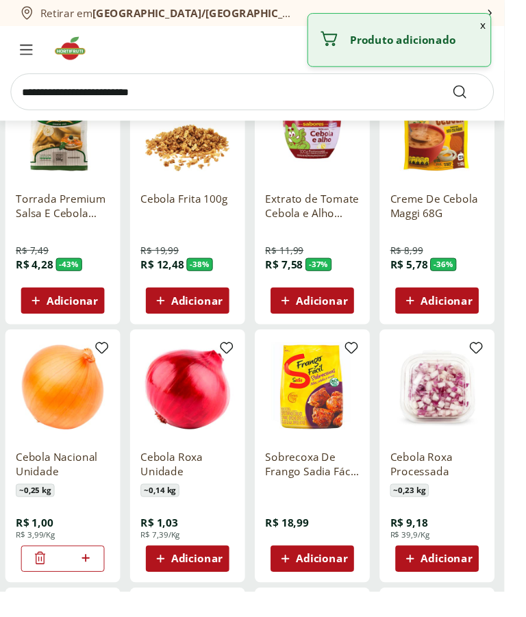
click at [98, 590] on icon at bounding box center [89, 582] width 17 height 16
type input "*"
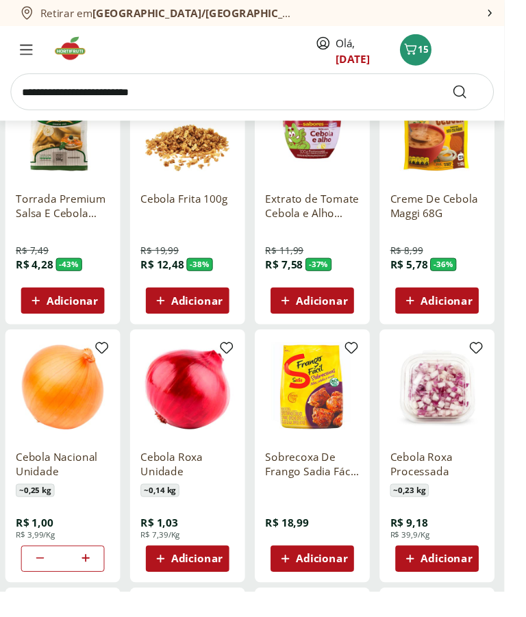
click at [264, 90] on input "search" at bounding box center [263, 96] width 504 height 38
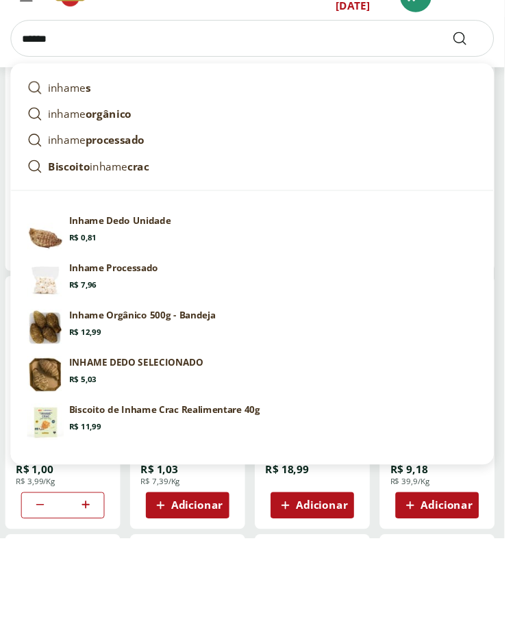
type input "******"
click at [503, 88] on button "Submit Search" at bounding box center [487, 96] width 33 height 16
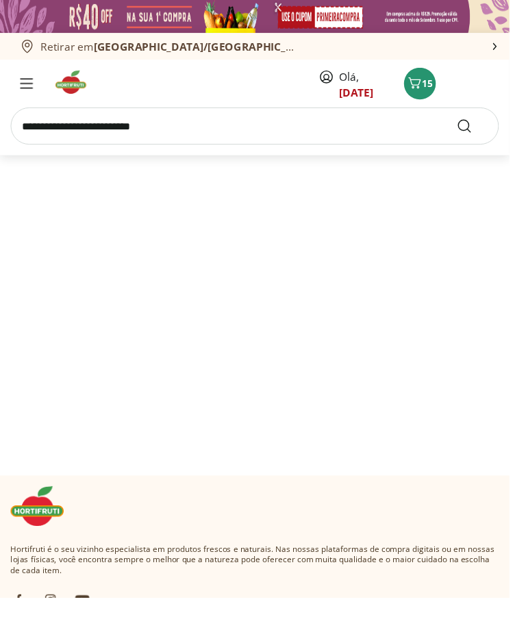
select select "**********"
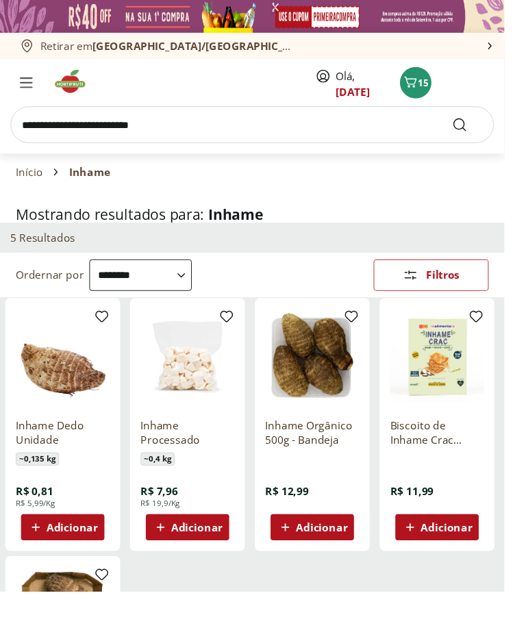
click at [102, 555] on span "Adicionar" at bounding box center [75, 549] width 53 height 11
click at [98, 557] on icon at bounding box center [89, 549] width 17 height 16
type input "*"
click at [255, 95] on div at bounding box center [137, 86] width 252 height 33
click at [239, 127] on input "search" at bounding box center [263, 130] width 504 height 38
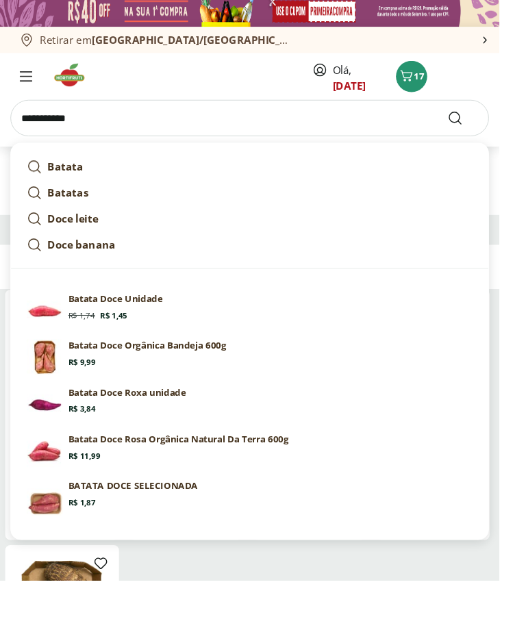
type input "**********"
click at [503, 122] on button "Submit Search" at bounding box center [487, 130] width 33 height 16
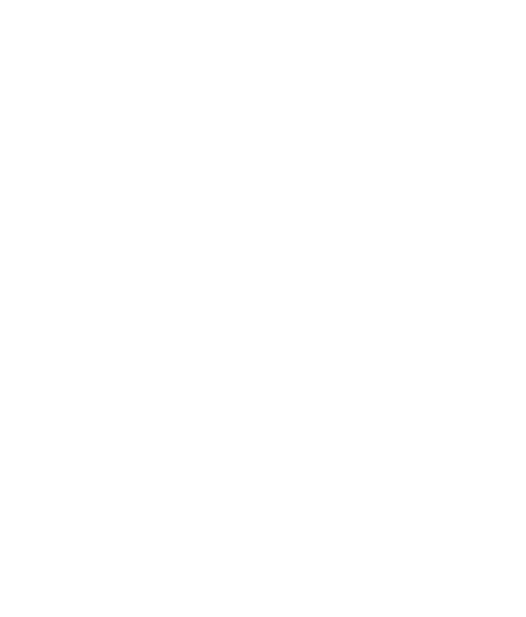
scroll to position [3, 0]
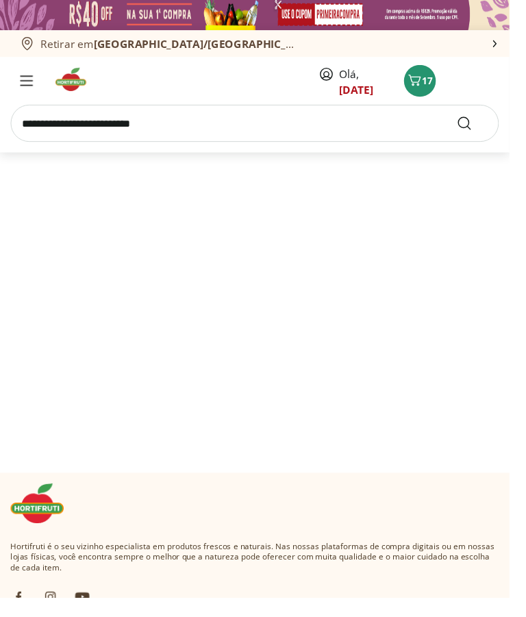
select select "**********"
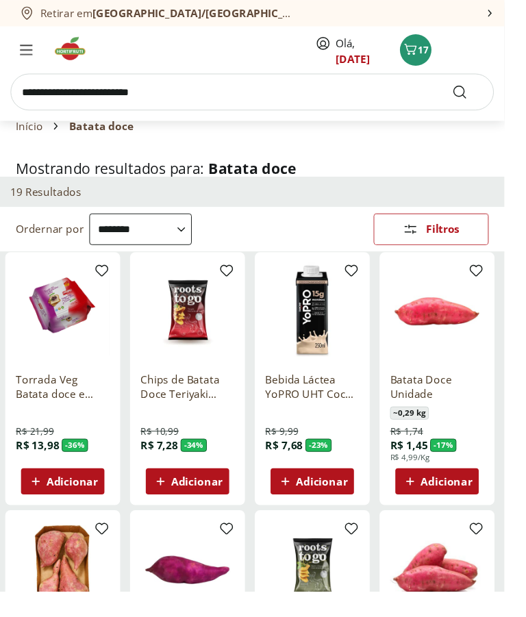
scroll to position [49, 0]
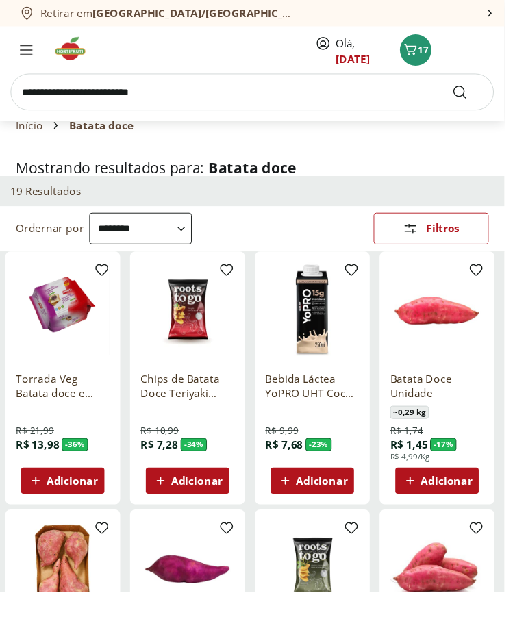
click at [492, 507] on span "Adicionar" at bounding box center [465, 501] width 53 height 11
click at [488, 509] on icon at bounding box center [479, 500] width 17 height 16
type input "*"
click at [301, 94] on input "search" at bounding box center [263, 96] width 504 height 38
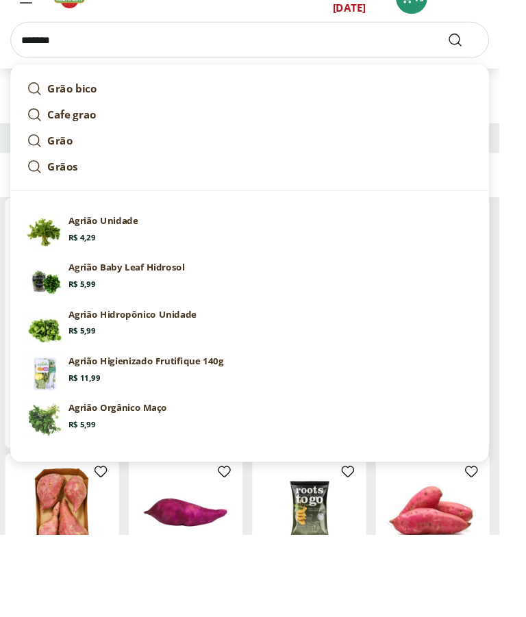
type input "******"
click at [503, 88] on button "Submit Search" at bounding box center [487, 96] width 33 height 16
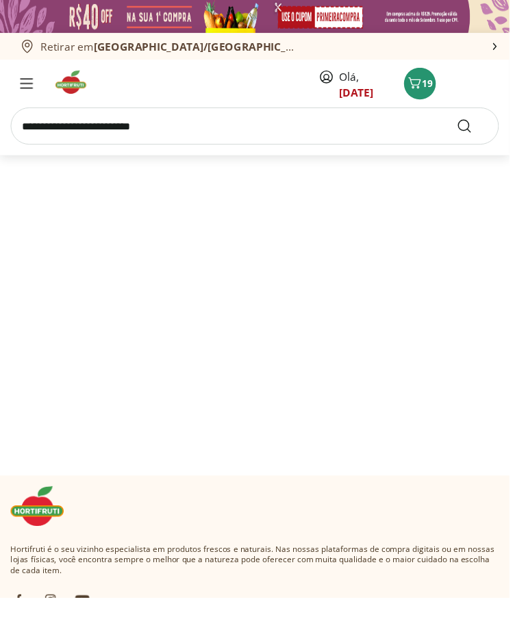
select select "**********"
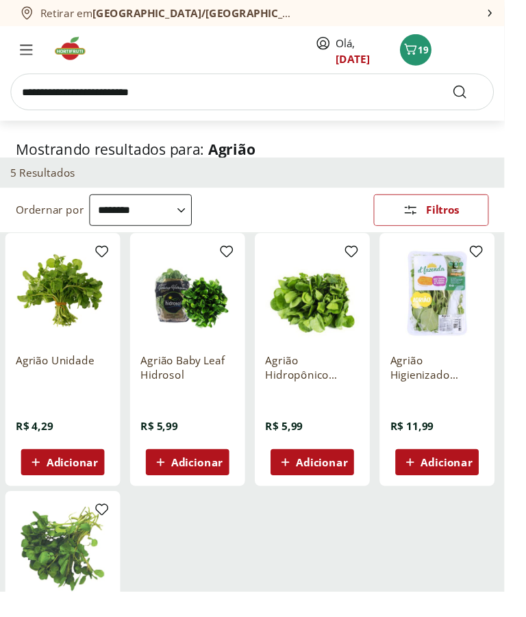
scroll to position [69, 0]
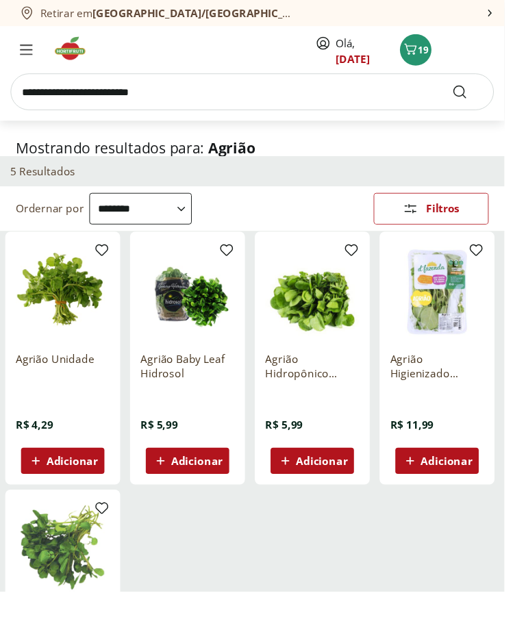
click at [279, 86] on input "search" at bounding box center [263, 96] width 504 height 38
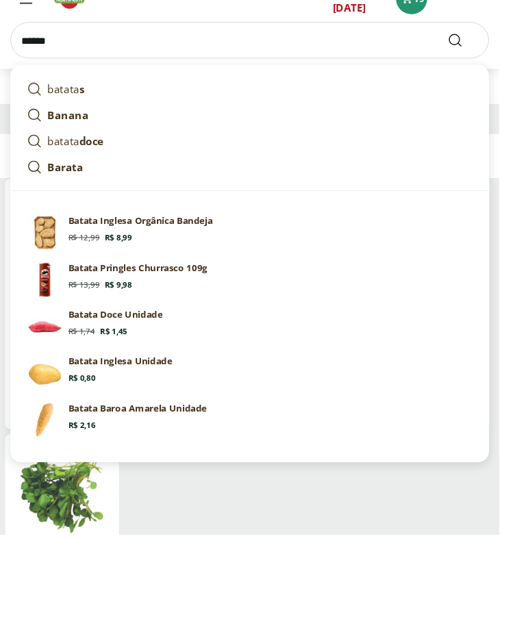
type input "******"
click at [503, 88] on button "Submit Search" at bounding box center [487, 96] width 33 height 16
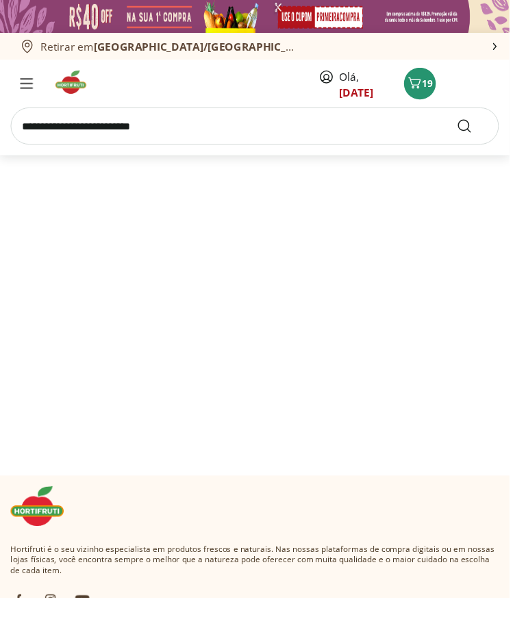
select select "**********"
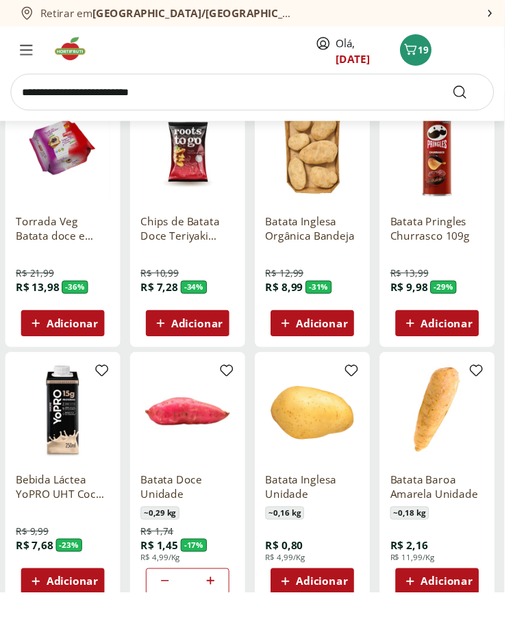
scroll to position [218, 0]
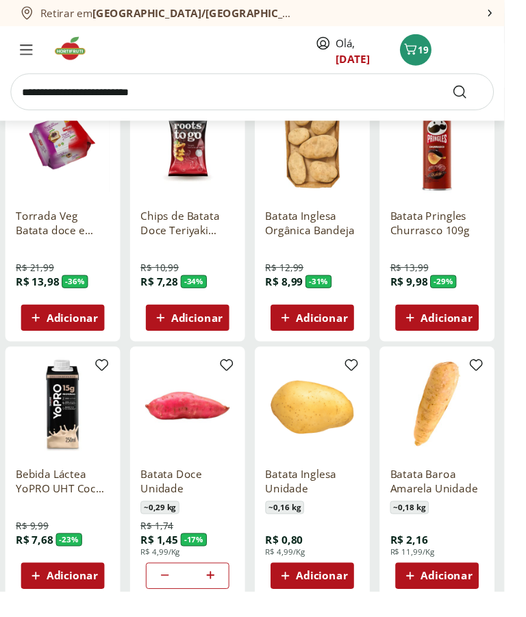
click at [362, 606] on span "Adicionar" at bounding box center [335, 600] width 53 height 11
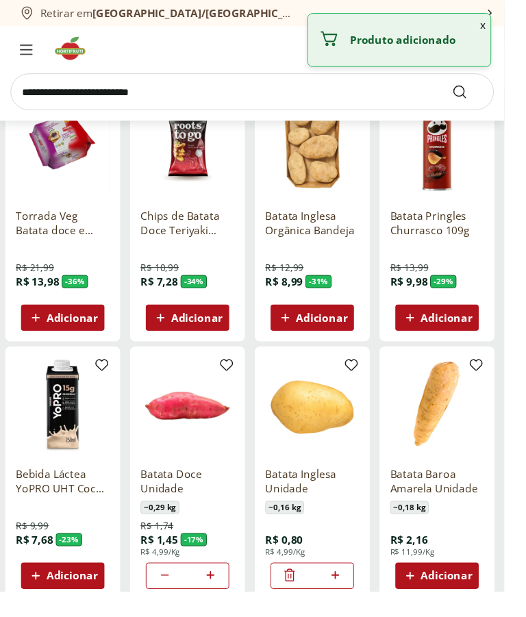
click at [358, 608] on icon at bounding box center [349, 600] width 17 height 16
click at [369, 614] on div "*" at bounding box center [325, 600] width 87 height 27
click at [358, 608] on icon at bounding box center [349, 600] width 17 height 16
click at [353, 604] on icon at bounding box center [349, 600] width 8 height 8
type input "*"
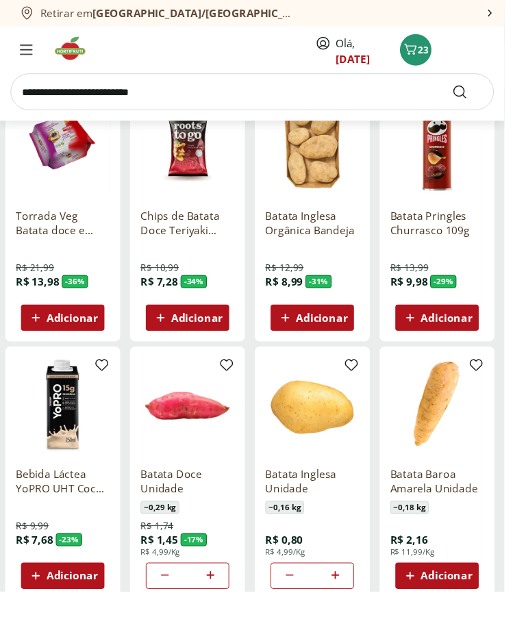
click at [301, 84] on input "search" at bounding box center [263, 96] width 504 height 38
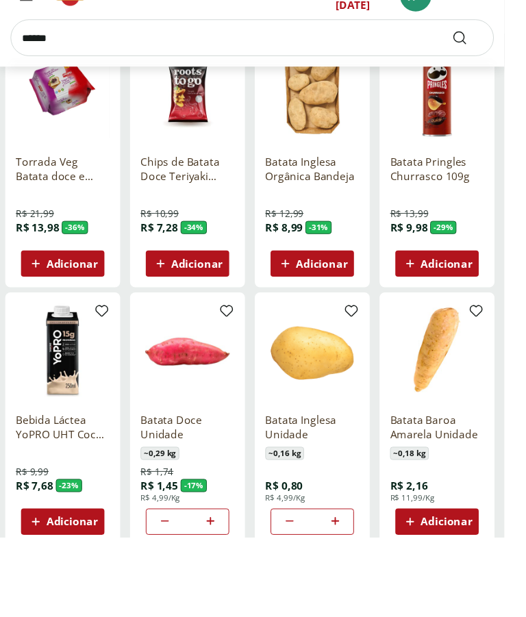
type input "******"
click at [503, 88] on button "Submit Search" at bounding box center [487, 96] width 33 height 16
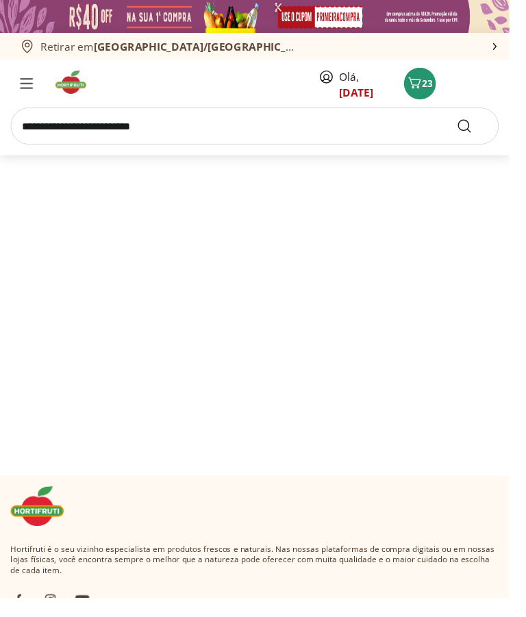
select select "**********"
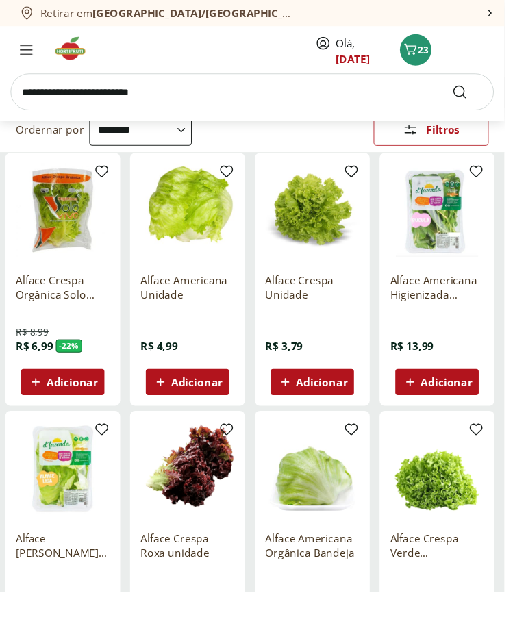
scroll to position [150, 0]
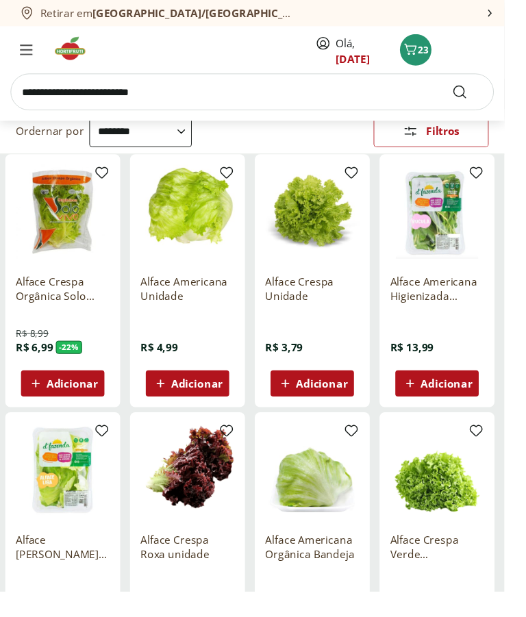
click at [232, 405] on span "Adicionar" at bounding box center [205, 399] width 53 height 11
click at [330, 84] on input "search" at bounding box center [263, 96] width 504 height 38
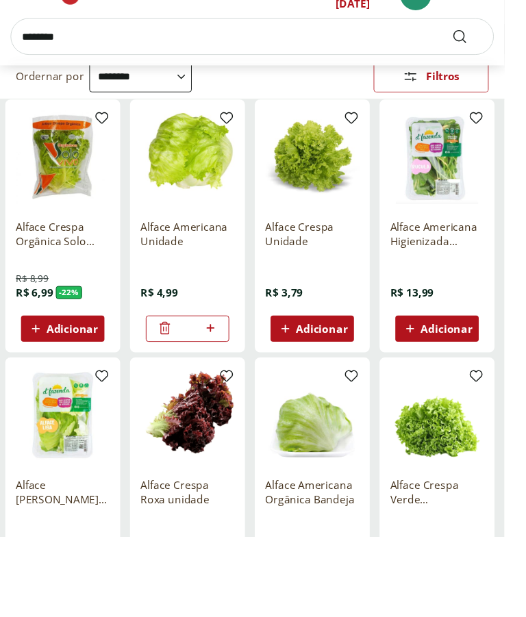
type input "********"
click at [503, 88] on button "Submit Search" at bounding box center [487, 96] width 33 height 16
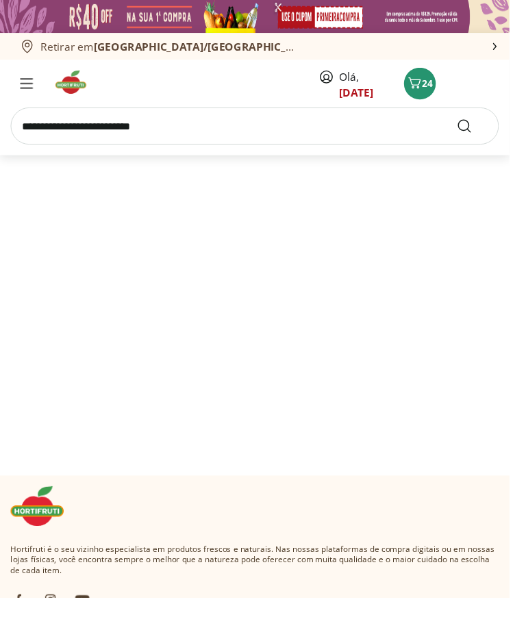
select select "**********"
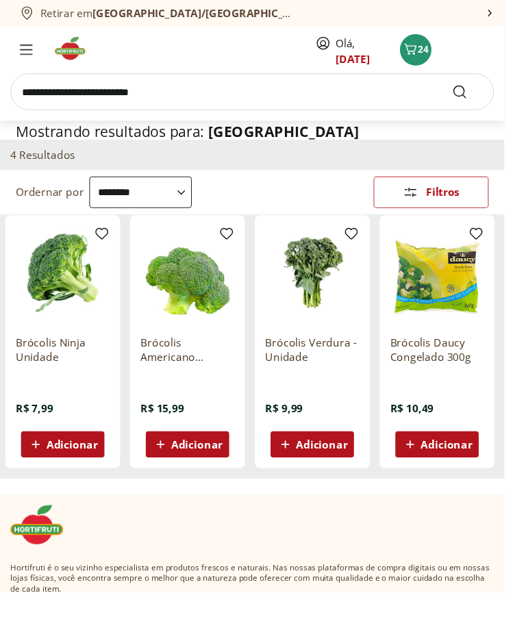
scroll to position [122, 0]
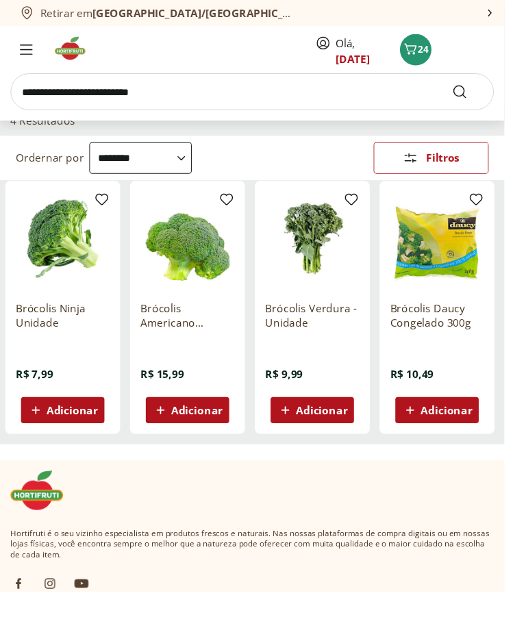
click at [102, 433] on span "Adicionar" at bounding box center [75, 427] width 53 height 11
click at [301, 83] on input "search" at bounding box center [263, 96] width 504 height 38
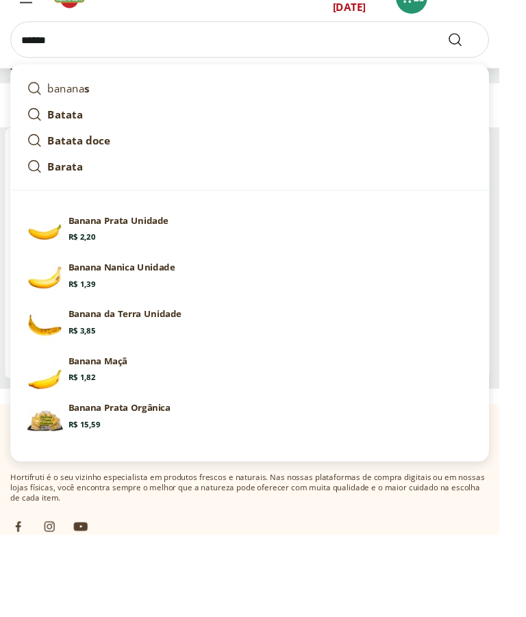
type input "******"
click at [503, 88] on button "Submit Search" at bounding box center [487, 96] width 33 height 16
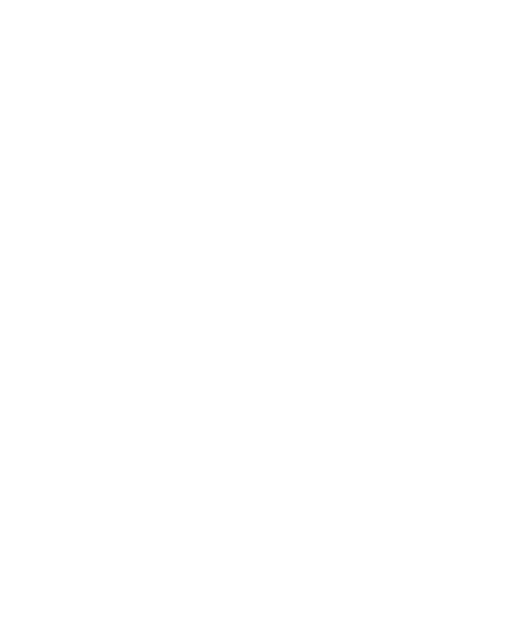
select select "**********"
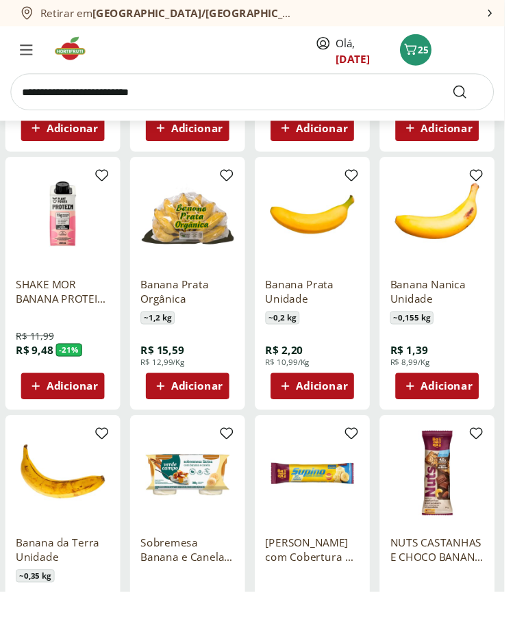
scroll to position [411, 0]
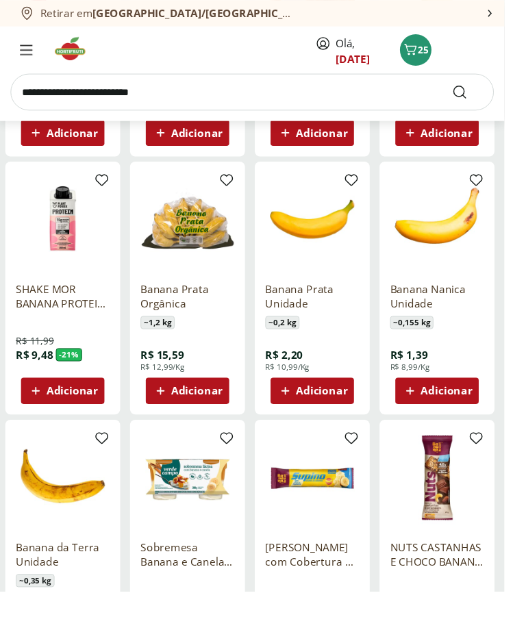
click at [362, 414] on span "Adicionar" at bounding box center [335, 408] width 53 height 11
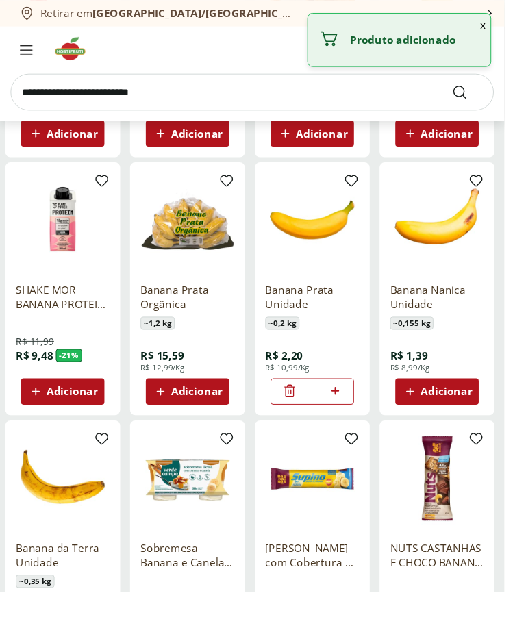
click at [353, 412] on icon at bounding box center [349, 407] width 8 height 8
click at [358, 416] on icon at bounding box center [349, 407] width 17 height 16
type input "*"
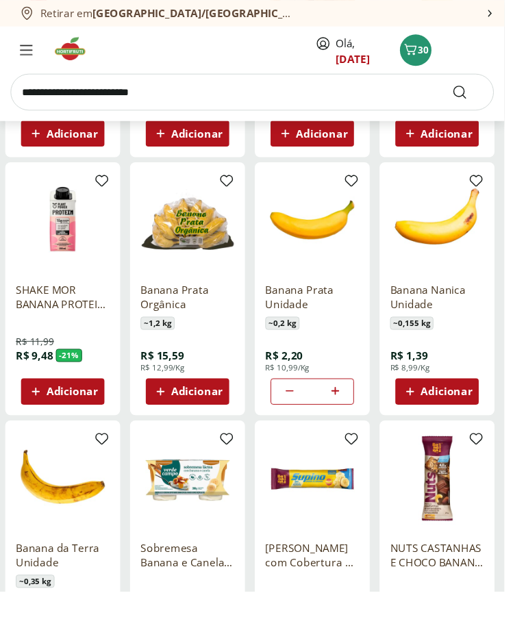
click at [265, 94] on input "search" at bounding box center [263, 96] width 504 height 38
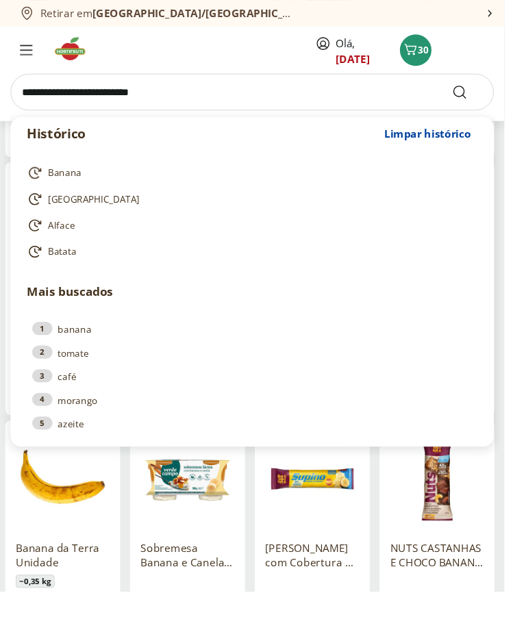
scroll to position [403, 0]
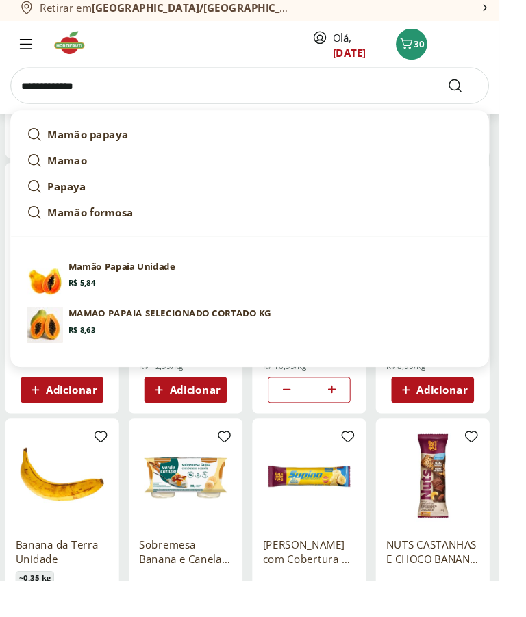
type input "**********"
click at [503, 88] on button "Submit Search" at bounding box center [487, 96] width 33 height 16
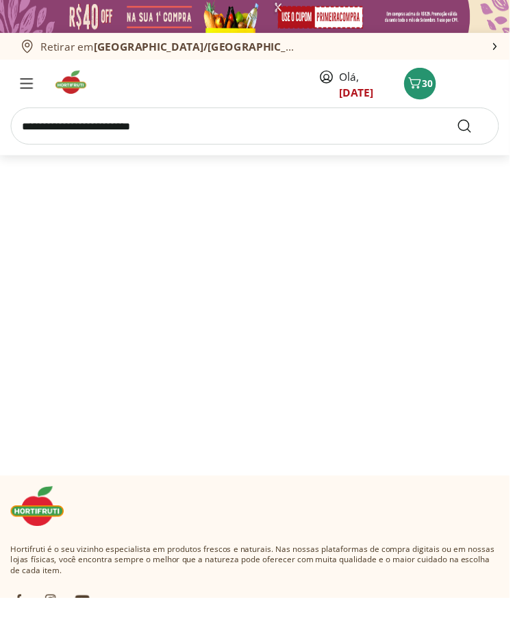
select select "**********"
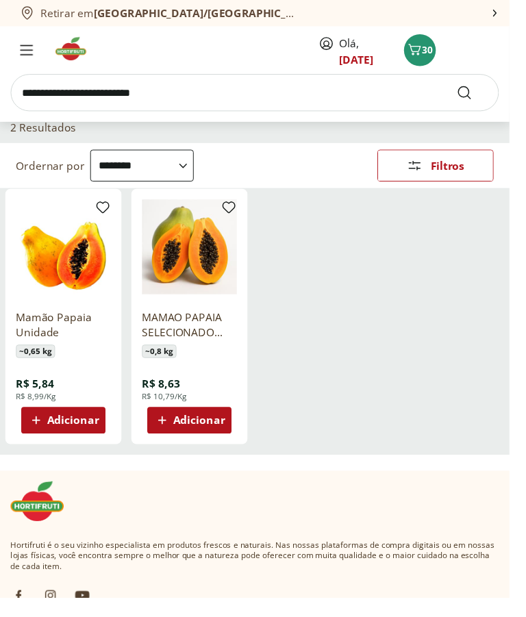
scroll to position [112, 0]
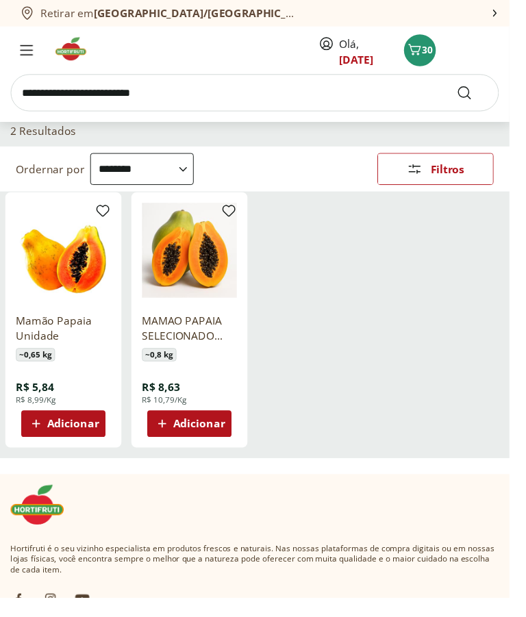
click at [109, 451] on button "Adicionar" at bounding box center [65, 437] width 87 height 27
click at [262, 77] on input "search" at bounding box center [263, 96] width 504 height 38
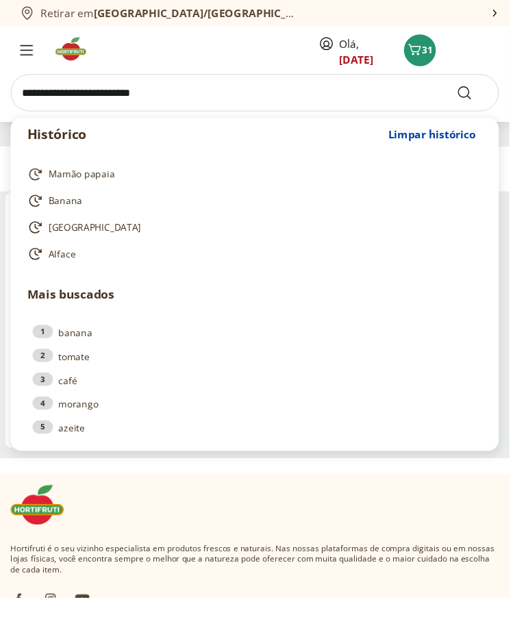
scroll to position [112, 0]
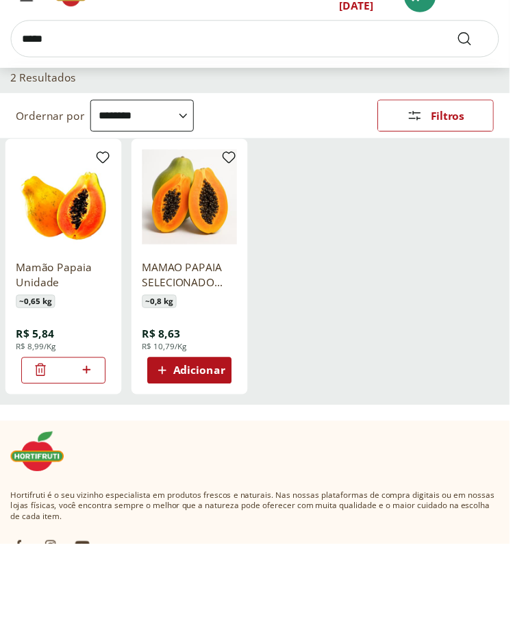
type input "*****"
click at [503, 88] on button "Submit Search" at bounding box center [487, 96] width 33 height 16
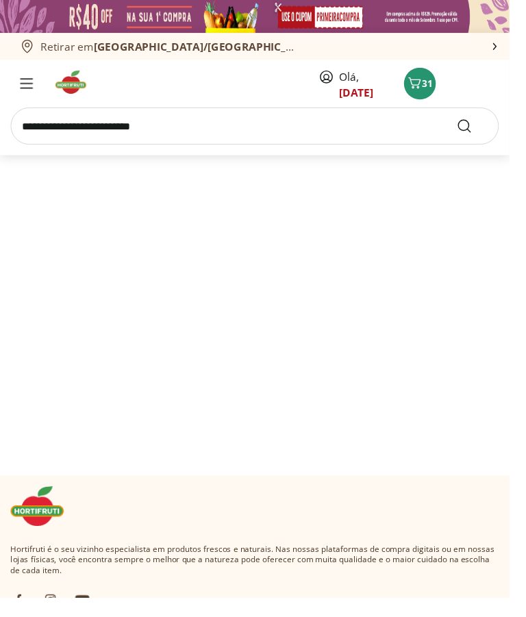
select select "**********"
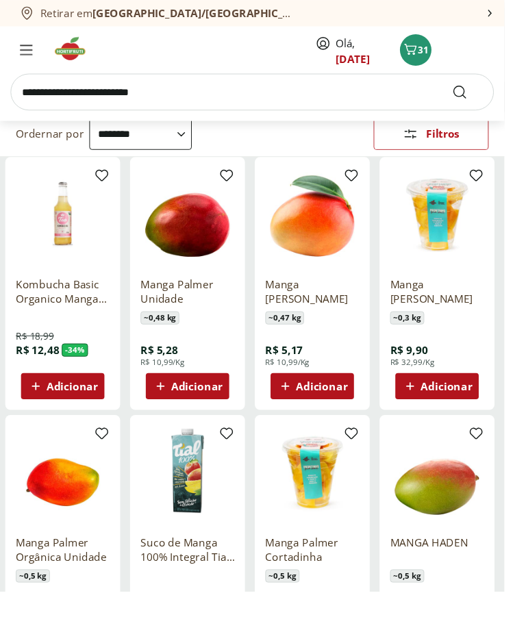
scroll to position [112, 0]
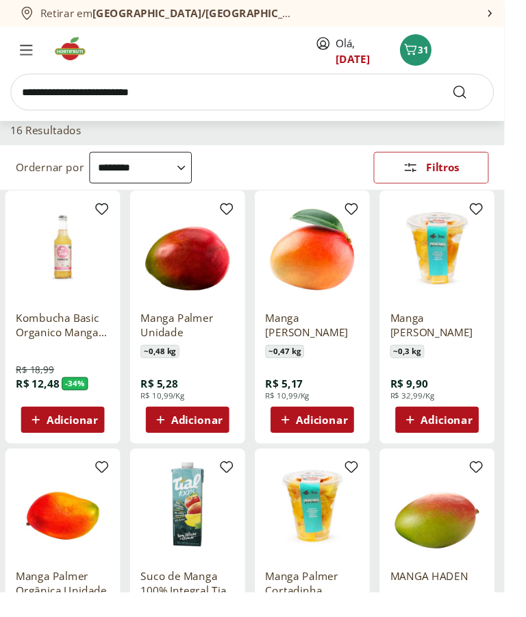
click at [232, 443] on span "Adicionar" at bounding box center [205, 437] width 53 height 11
click at [333, 87] on input "search" at bounding box center [263, 96] width 504 height 38
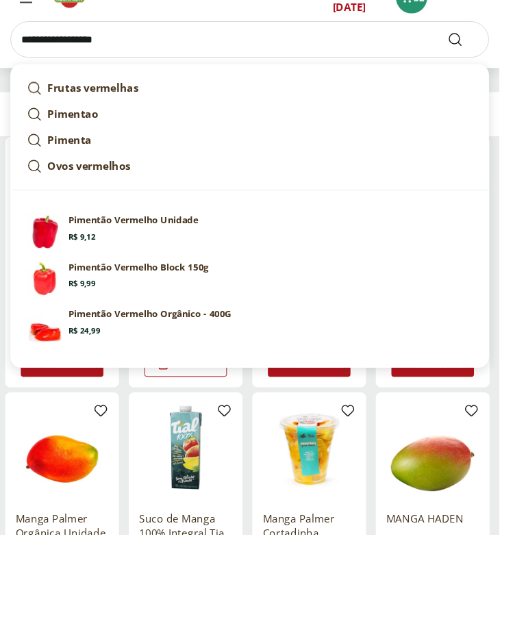
type input "**********"
click at [503, 88] on button "Submit Search" at bounding box center [487, 96] width 33 height 16
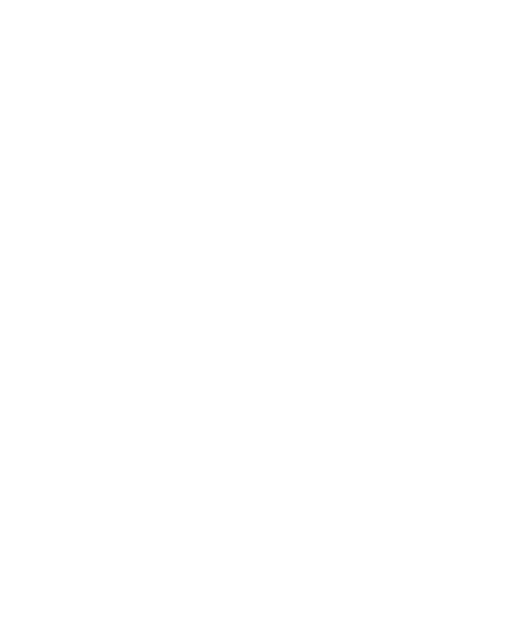
select select "**********"
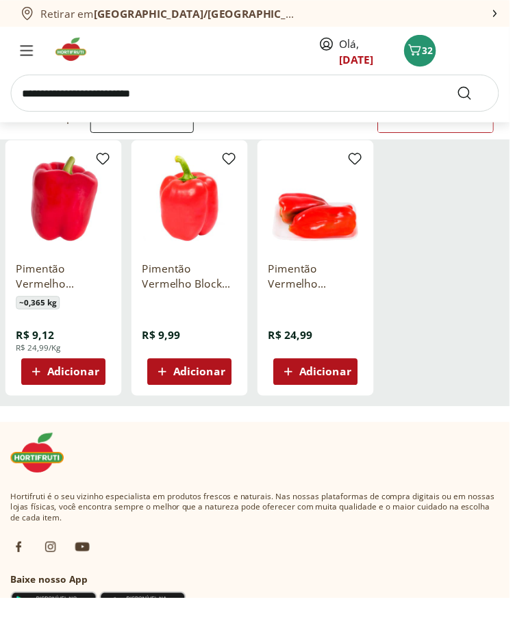
scroll to position [166, 0]
click at [102, 389] on span "Adicionar" at bounding box center [75, 383] width 53 height 11
click at [248, 90] on input "search" at bounding box center [263, 96] width 504 height 38
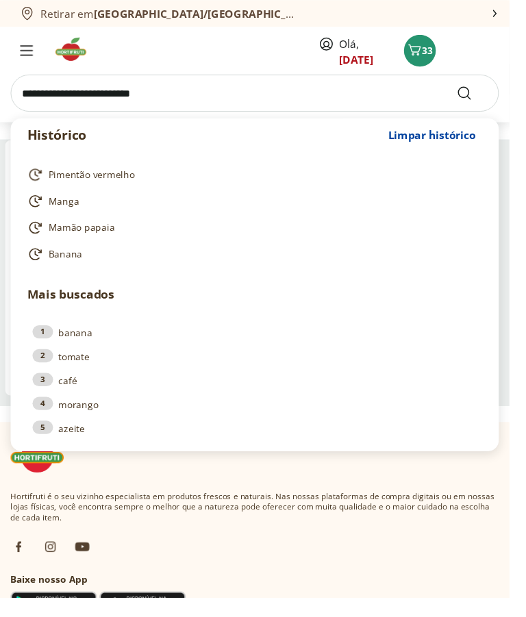
scroll to position [166, 0]
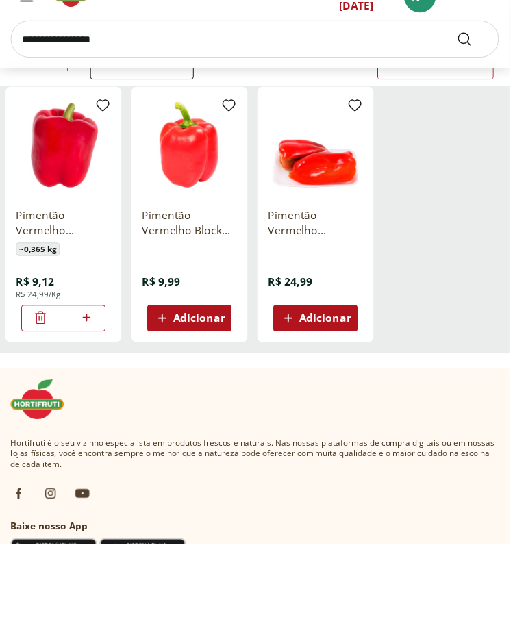
type input "**********"
click at [503, 88] on button "Submit Search" at bounding box center [487, 96] width 33 height 16
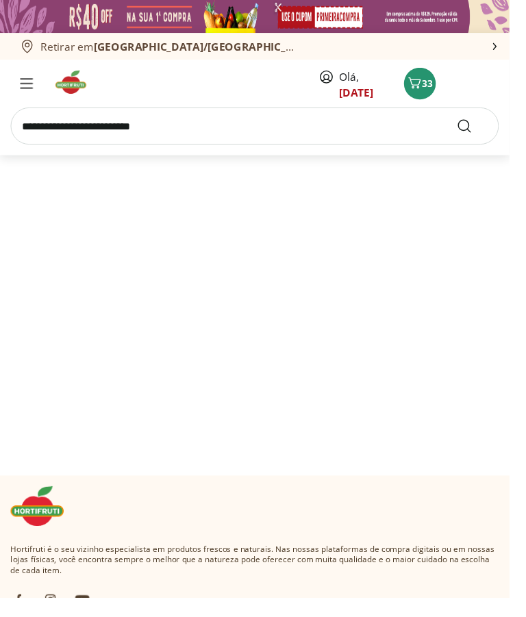
select select "**********"
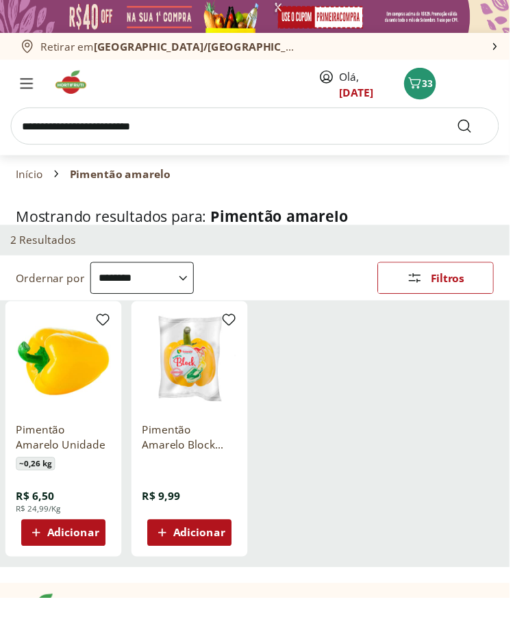
click at [101, 555] on span "Adicionar" at bounding box center [75, 549] width 53 height 11
click at [447, 88] on span "34" at bounding box center [441, 85] width 11 height 13
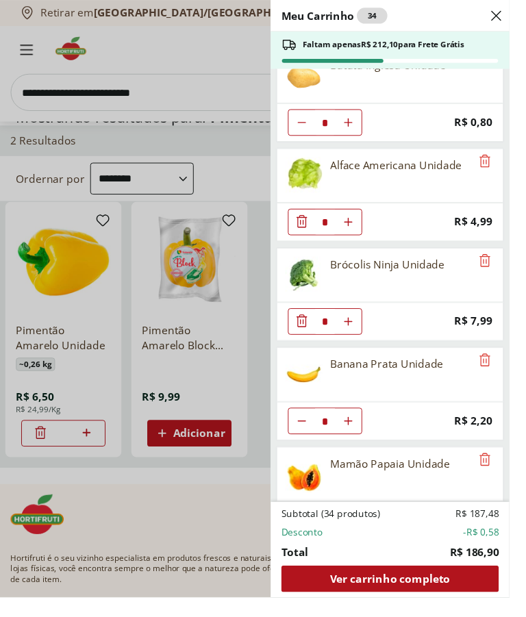
scroll to position [104, 0]
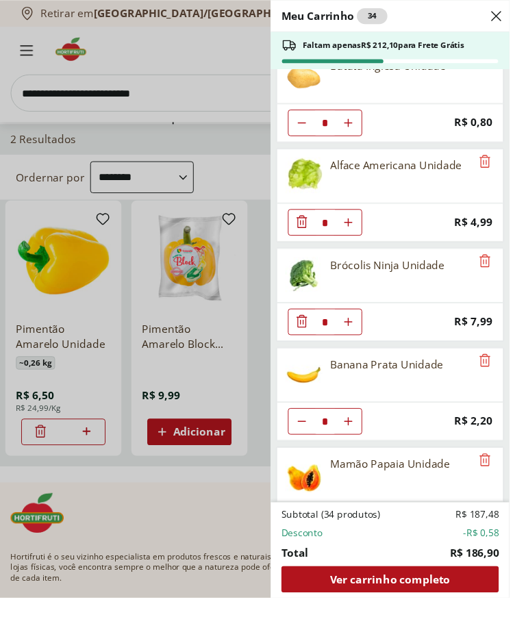
click at [443, 603] on span "Ver carrinho completo" at bounding box center [402, 597] width 124 height 11
click at [520, 23] on icon "Close" at bounding box center [512, 16] width 16 height 16
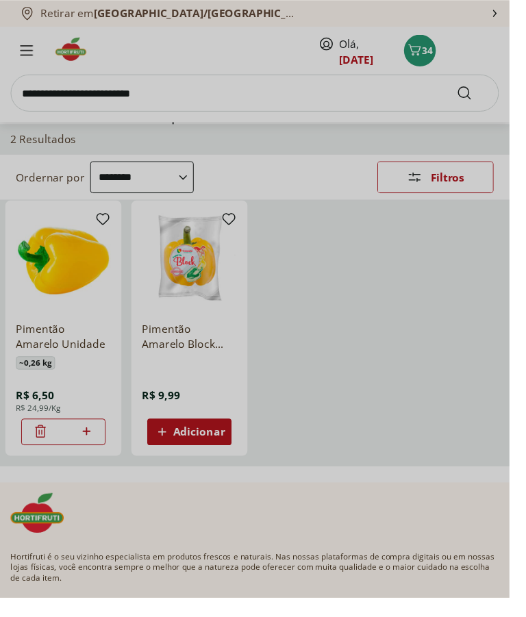
click at [521, 27] on div "Meu Carrinho 34 Faltam apenas R$ 212,10 para Frete Grátis Laranja Lima Natural …" at bounding box center [263, 308] width 526 height 617
click at [525, 23] on div "Meu Carrinho 34 Faltam apenas R$ 212,10 para Frete Grátis Laranja Lima Natural …" at bounding box center [263, 308] width 526 height 617
click at [525, 20] on div "Meu Carrinho 34 Faltam apenas R$ 212,10 para Frete Grátis Laranja Lima Natural …" at bounding box center [263, 308] width 526 height 617
click at [525, 12] on div "Meu Carrinho 34 Faltam apenas R$ 212,10 para Frete Grátis Laranja Lima Natural …" at bounding box center [263, 308] width 526 height 617
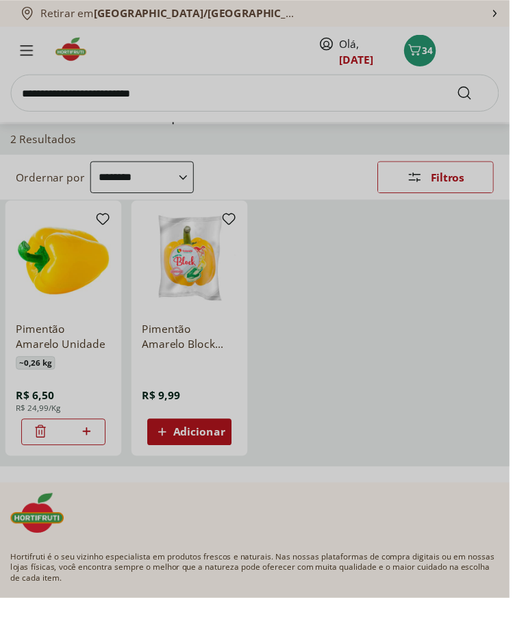
click at [41, 92] on div "Meu Carrinho 34 Faltam apenas R$ 212,10 para Frete Grátis Laranja Lima Natural …" at bounding box center [263, 308] width 526 height 617
click at [525, 15] on div "Meu Carrinho 34 Faltam apenas R$ 212,10 para Frete Grátis Laranja Lima Natural …" at bounding box center [263, 308] width 526 height 617
click at [525, 14] on div "Meu Carrinho 34 Faltam apenas R$ 212,10 para Frete Grátis Laranja Lima Natural …" at bounding box center [263, 308] width 526 height 617
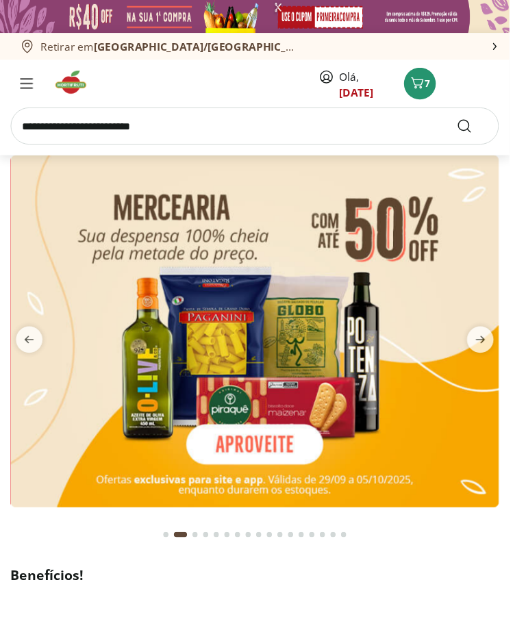
click at [439, 90] on icon "Carrinho" at bounding box center [430, 85] width 16 height 16
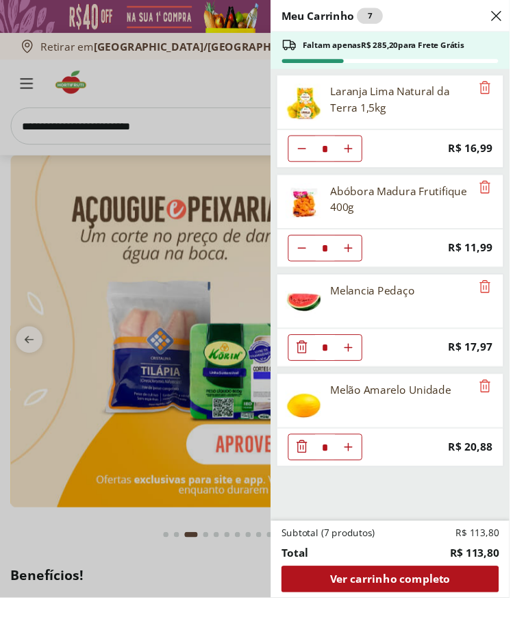
click at [520, 24] on use "Close" at bounding box center [512, 16] width 16 height 16
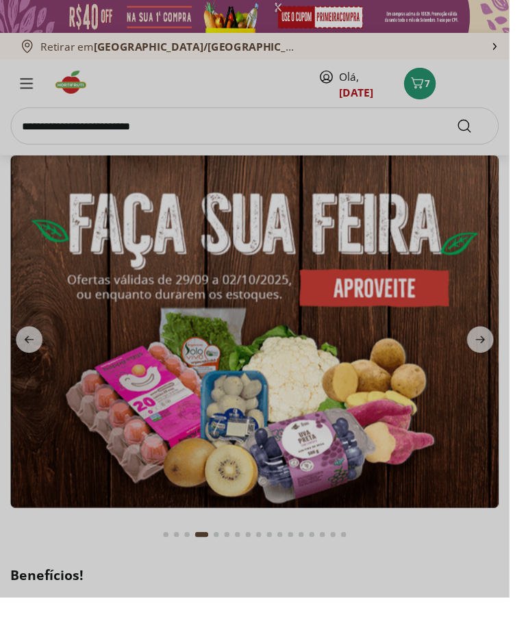
click at [375, 100] on div "Meu Carrinho 7 Faltam apenas R$ 285,20 para Frete Grátis Laranja Lima Natural d…" at bounding box center [263, 308] width 526 height 617
click at [378, 103] on div "Meu Carrinho 7 Faltam apenas R$ 285,20 para Frete Grátis Laranja Lima Natural d…" at bounding box center [263, 308] width 526 height 617
click at [388, 88] on div "Meu Carrinho 7 Faltam apenas R$ 285,20 para Frete Grátis Laranja Lima Natural d…" at bounding box center [263, 308] width 526 height 617
click at [387, 88] on div "Meu Carrinho 7 Faltam apenas R$ 285,20 para Frete Grátis Laranja Lima Natural d…" at bounding box center [263, 308] width 526 height 617
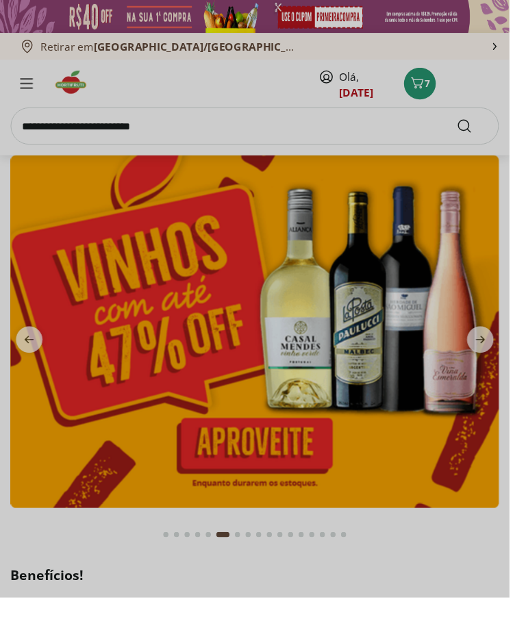
click at [362, 90] on div "Meu Carrinho 7 Faltam apenas R$ 285,20 para Frete Grátis Laranja Lima Natural d…" at bounding box center [263, 308] width 526 height 617
click at [370, 110] on div "Meu Carrinho 7 Faltam apenas R$ 285,20 para Frete Grátis Laranja Lima Natural d…" at bounding box center [263, 308] width 526 height 617
